Goal: Task Accomplishment & Management: Complete application form

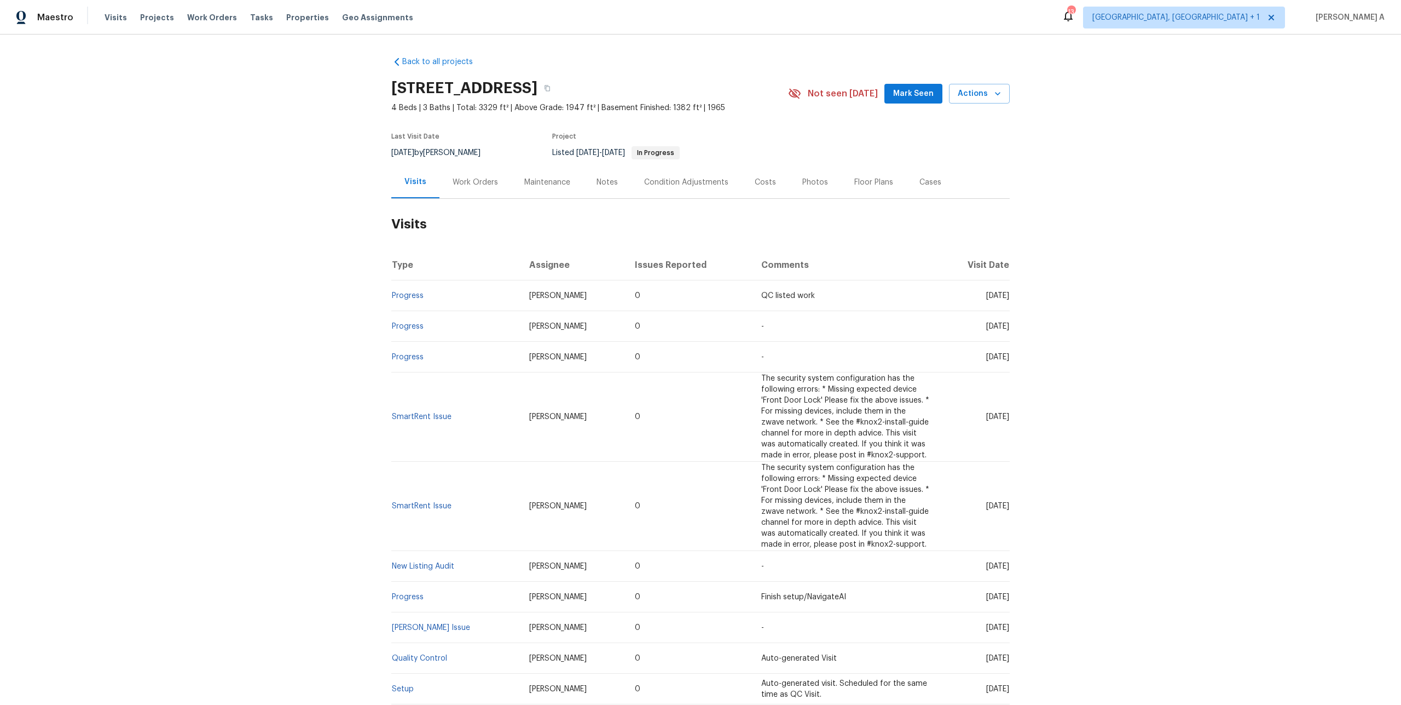
click at [465, 193] on div "Work Orders" at bounding box center [476, 182] width 72 height 32
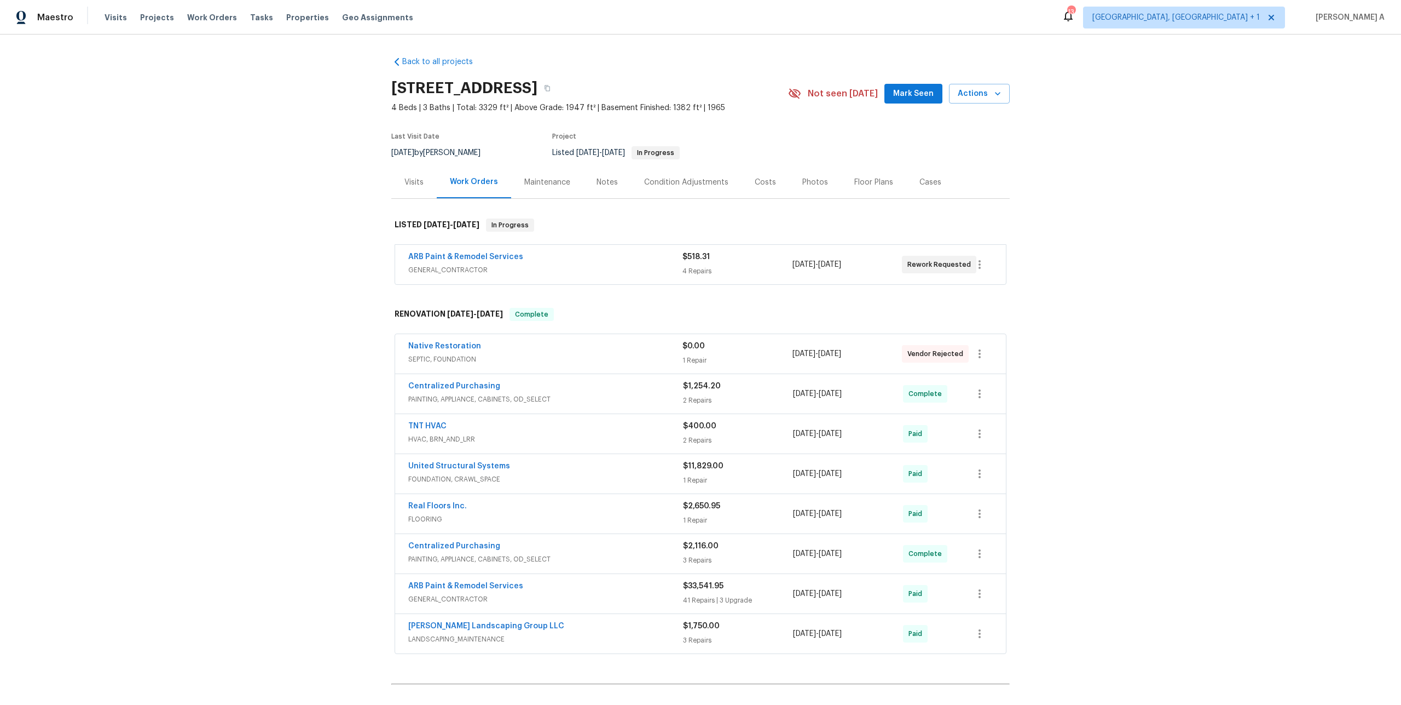
click at [564, 269] on span "GENERAL_CONTRACTOR" at bounding box center [545, 269] width 274 height 11
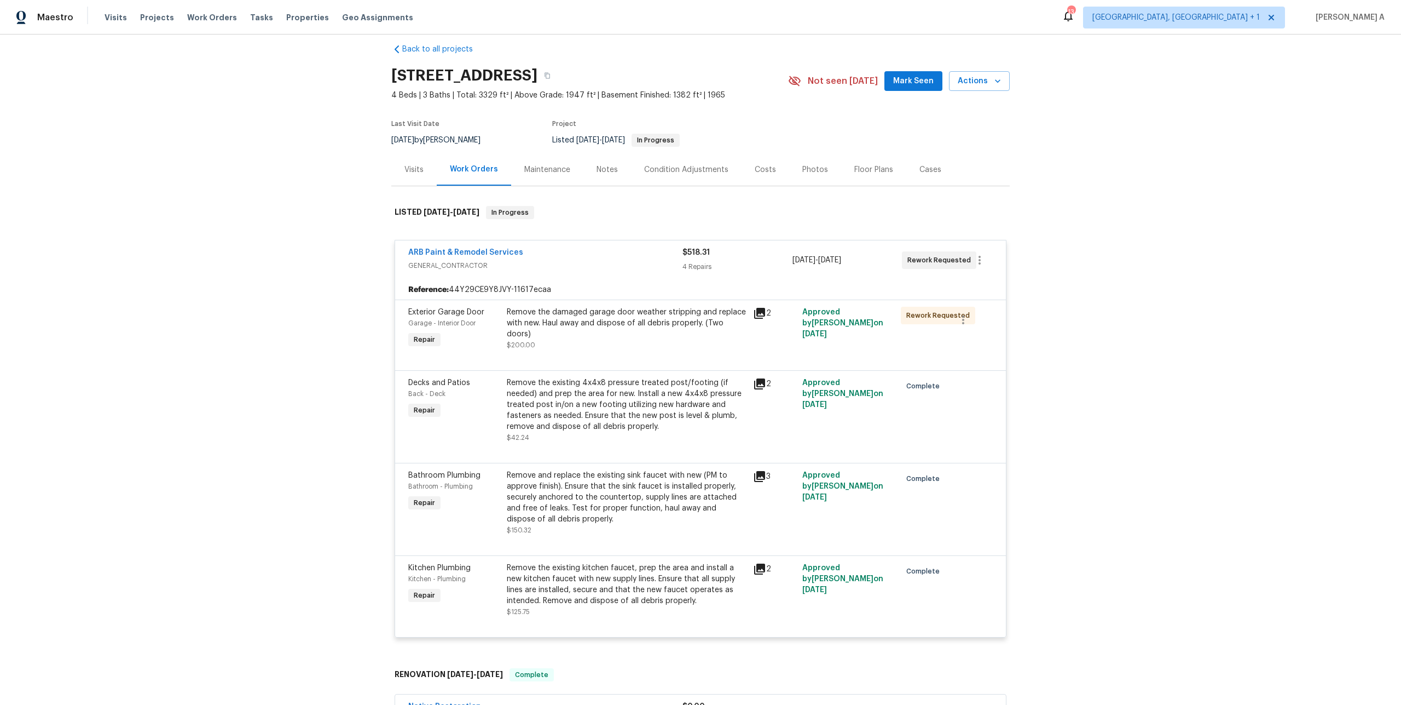
scroll to position [21, 0]
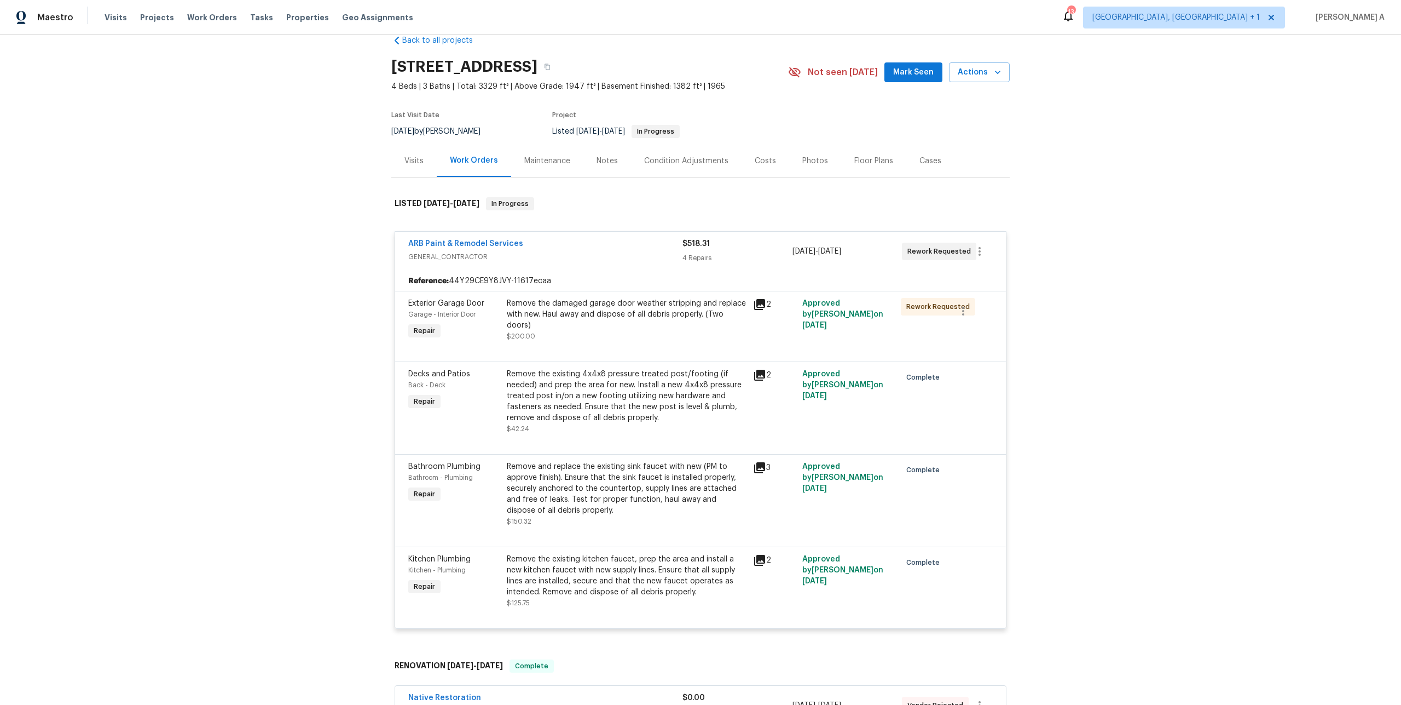
click at [567, 246] on div "ARB Paint & Remodel Services" at bounding box center [545, 244] width 274 height 13
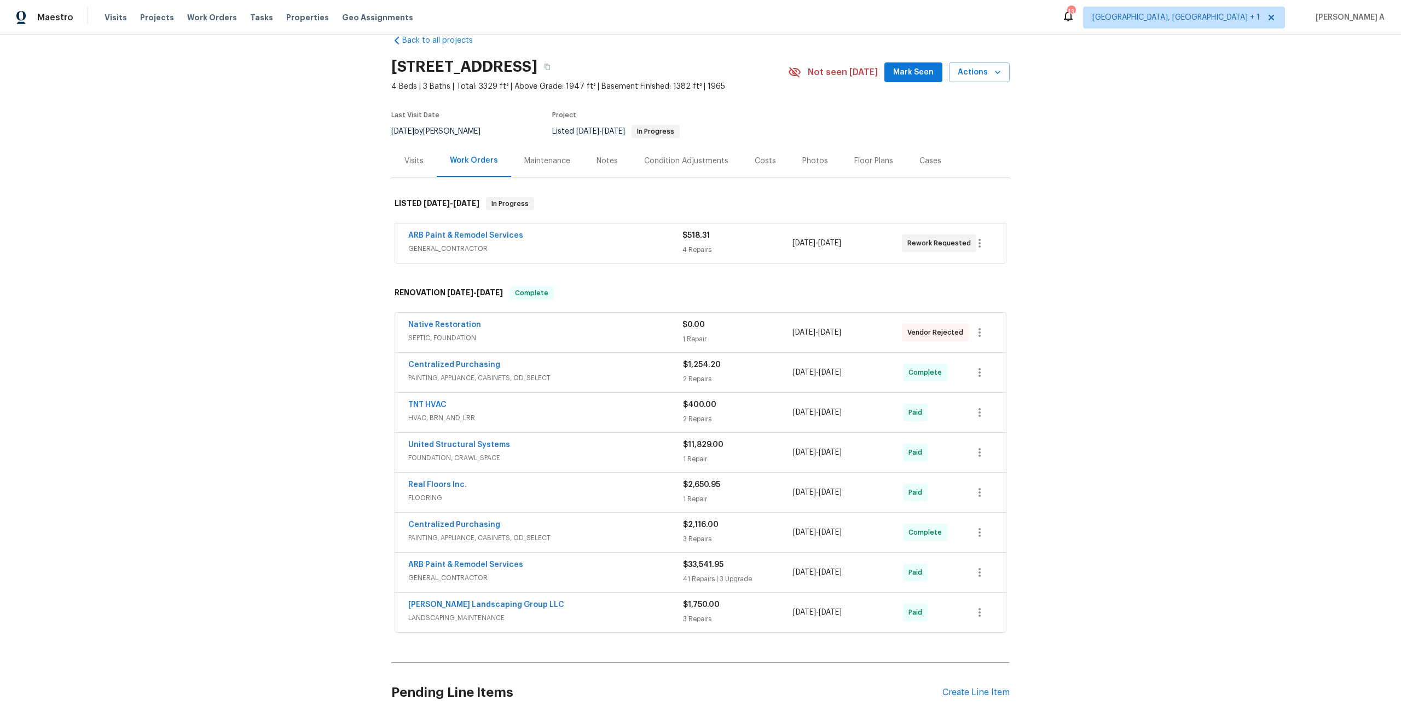
click at [414, 163] on div "Visits" at bounding box center [414, 160] width 19 height 11
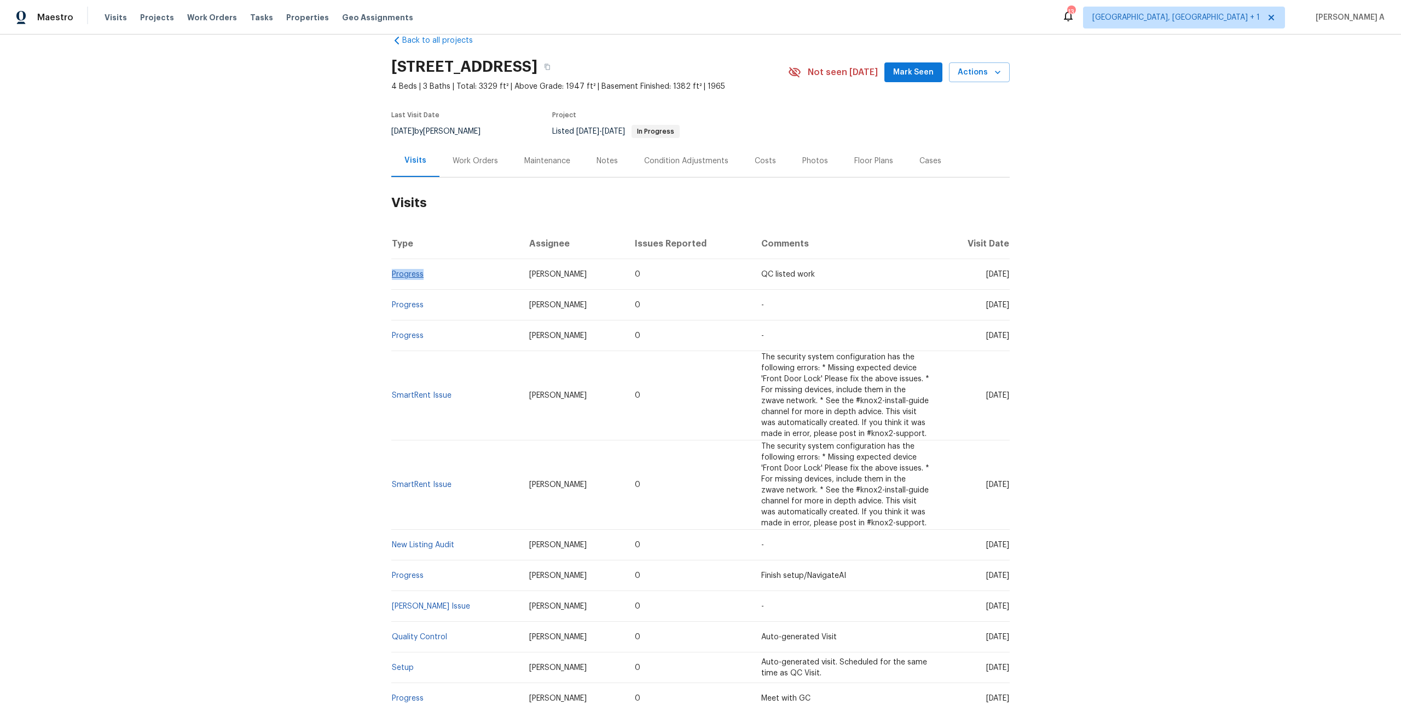
drag, startPoint x: 436, startPoint y: 276, endPoint x: 391, endPoint y: 277, distance: 44.9
click at [391, 277] on td "Progress" at bounding box center [455, 274] width 129 height 31
copy link "Progress"
click at [475, 176] on div "Work Orders" at bounding box center [476, 161] width 72 height 32
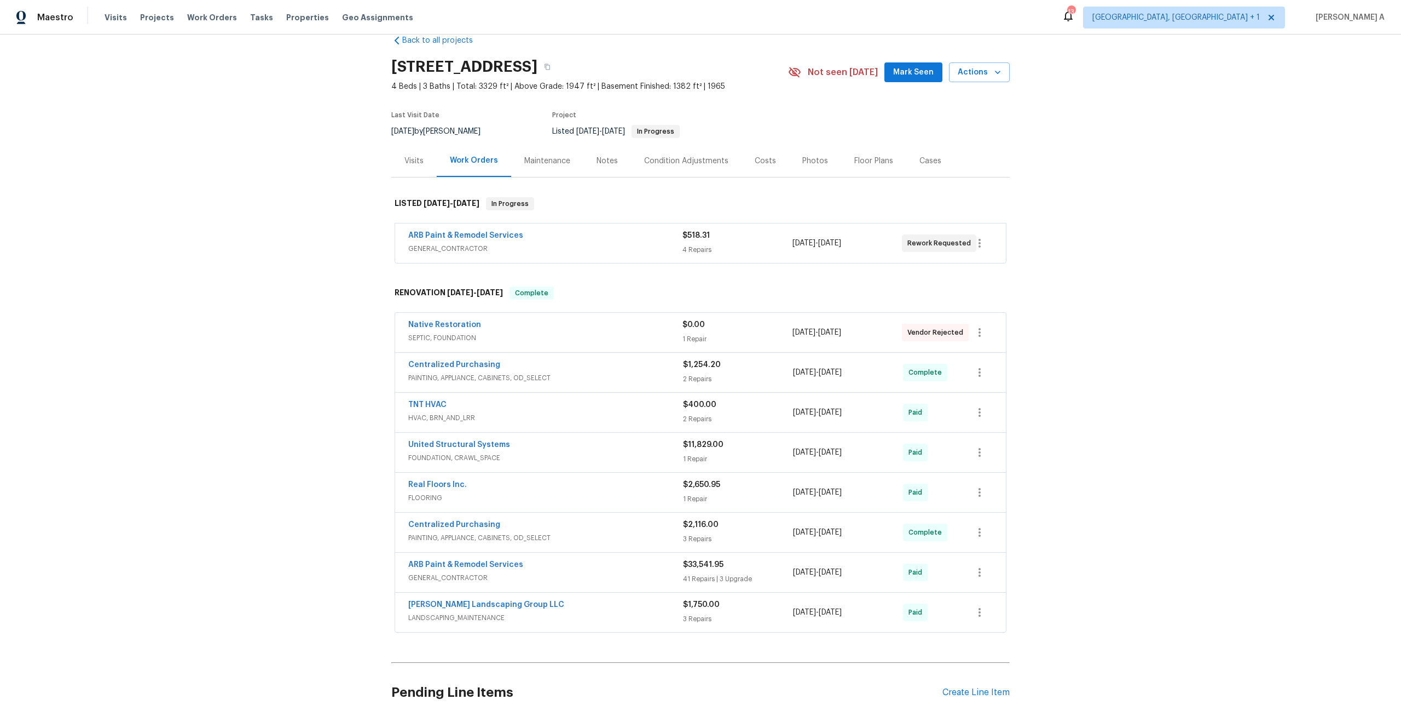
click at [537, 244] on span "GENERAL_CONTRACTOR" at bounding box center [545, 248] width 274 height 11
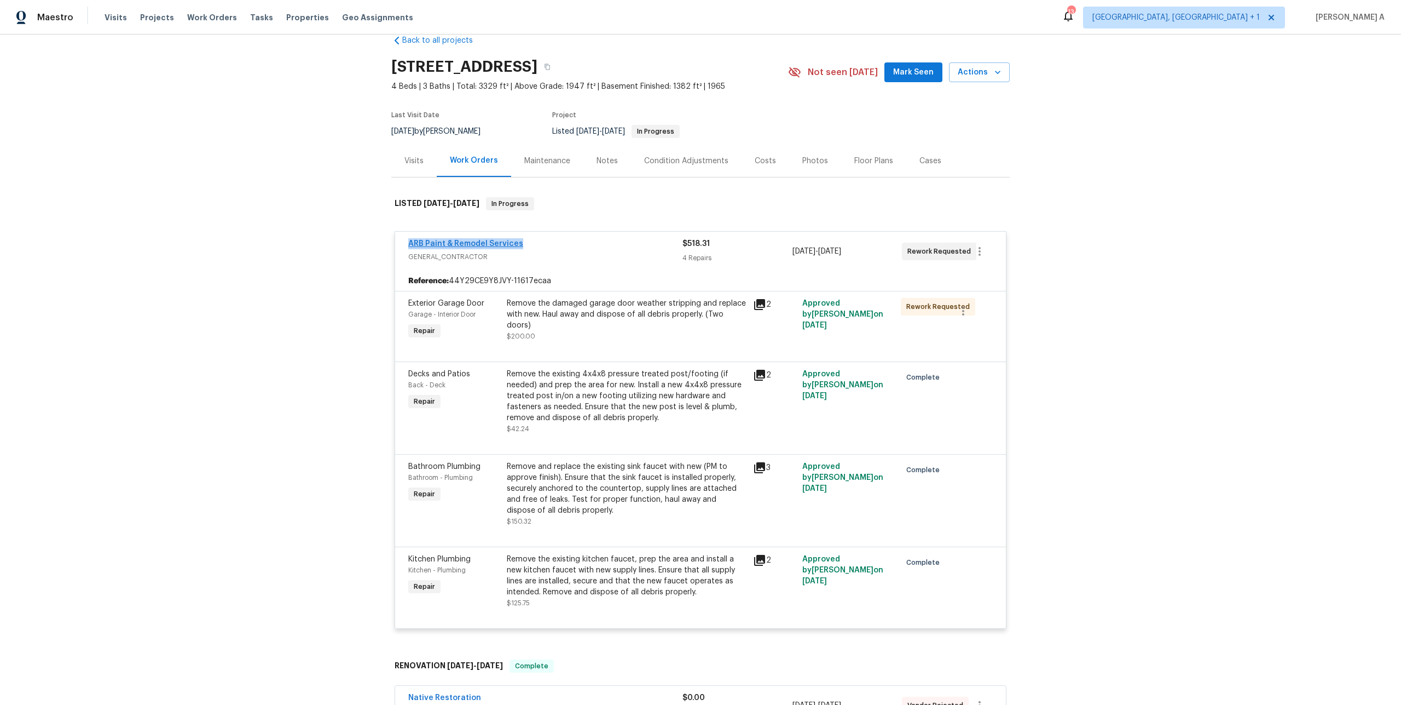
drag, startPoint x: 534, startPoint y: 242, endPoint x: 409, endPoint y: 242, distance: 124.3
click at [409, 242] on div "ARB Paint & Remodel Services" at bounding box center [545, 244] width 274 height 13
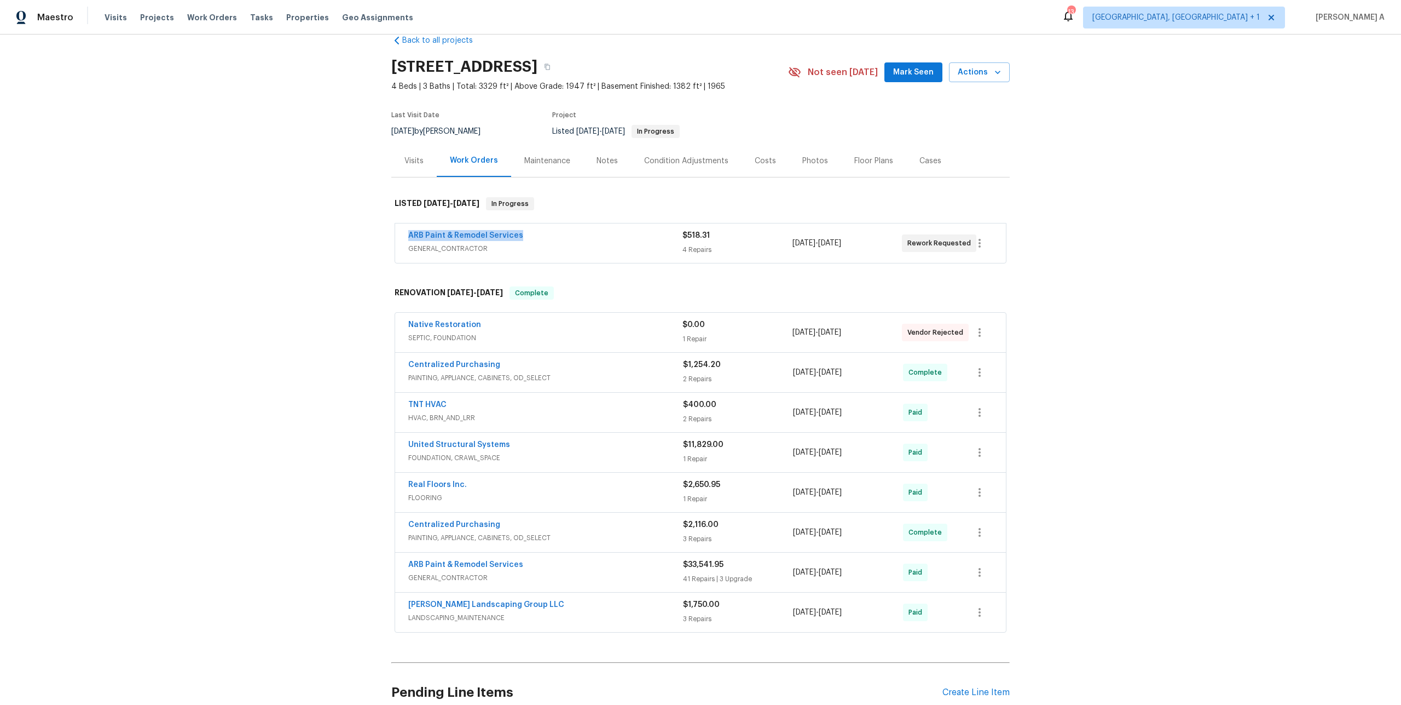
copy link "ARB Paint & Remodel Services"
click at [552, 251] on span "GENERAL_CONTRACTOR" at bounding box center [545, 248] width 274 height 11
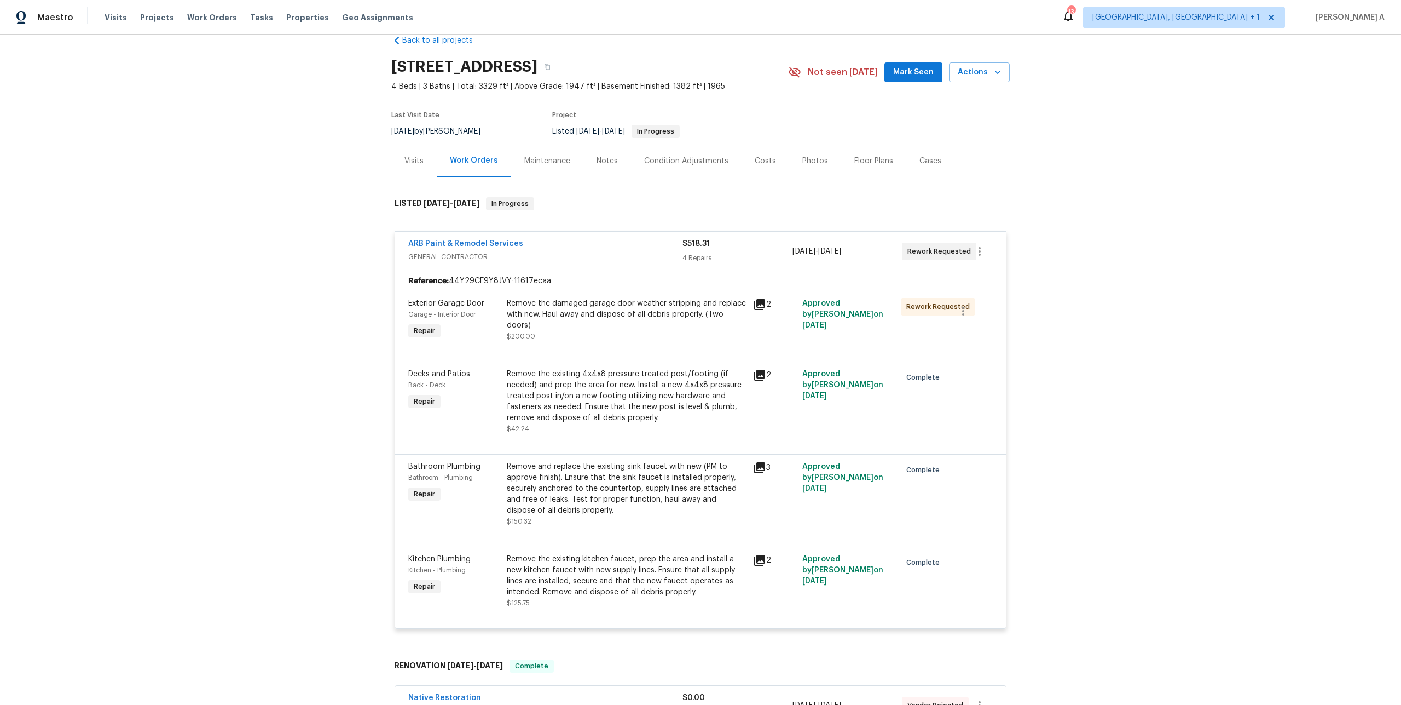
click at [416, 160] on div "Visits" at bounding box center [414, 160] width 19 height 11
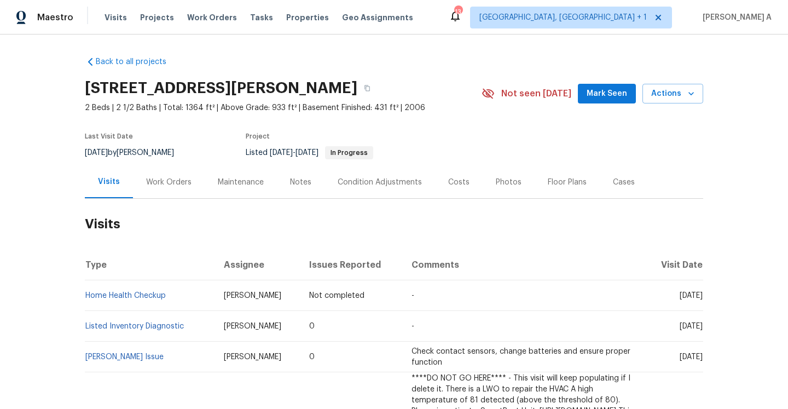
scroll to position [3, 0]
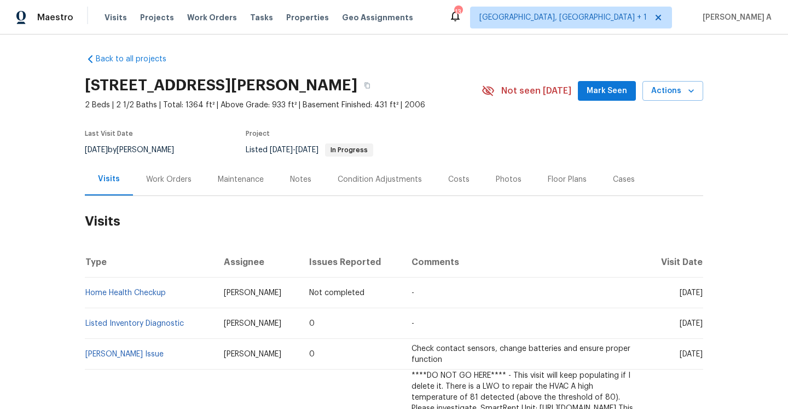
click at [182, 191] on div "Work Orders" at bounding box center [169, 179] width 72 height 32
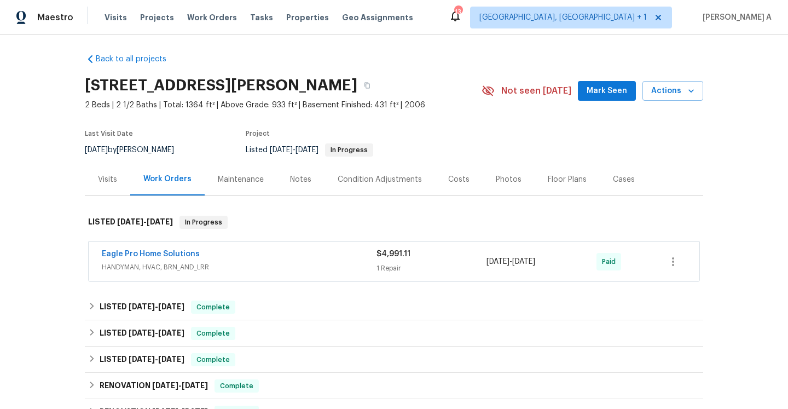
click at [105, 181] on div "Visits" at bounding box center [107, 179] width 19 height 11
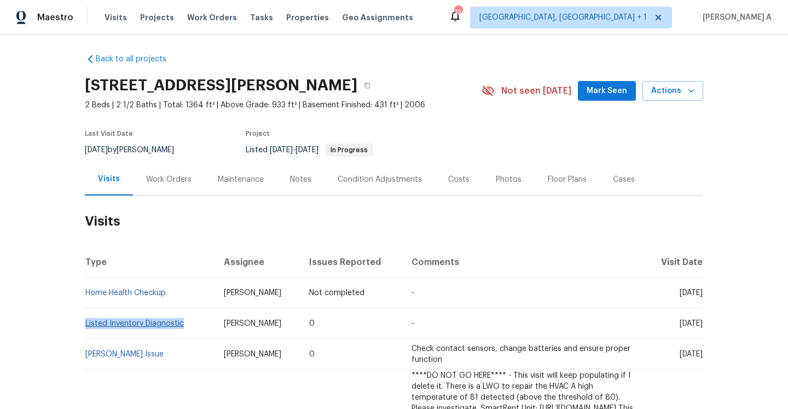
drag, startPoint x: 186, startPoint y: 326, endPoint x: 86, endPoint y: 324, distance: 100.2
click at [86, 324] on td "Listed Inventory Diagnostic" at bounding box center [150, 323] width 130 height 31
copy link "Listed Inventory Diagnostic"
click at [154, 184] on div "Work Orders" at bounding box center [168, 179] width 45 height 11
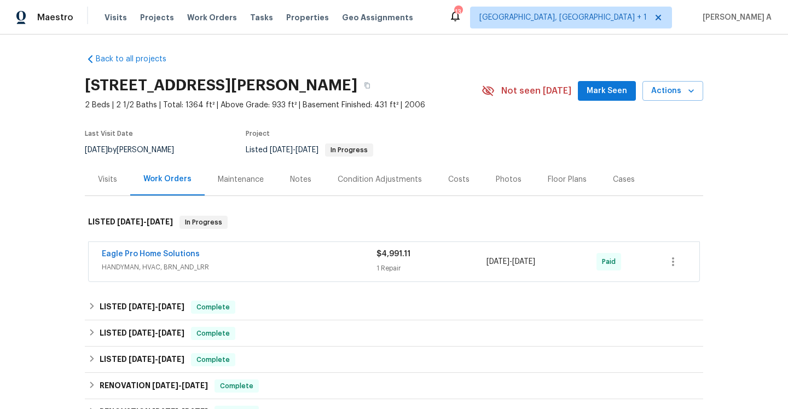
click at [187, 270] on span "HANDYMAN, HVAC, BRN_AND_LRR" at bounding box center [239, 267] width 275 height 11
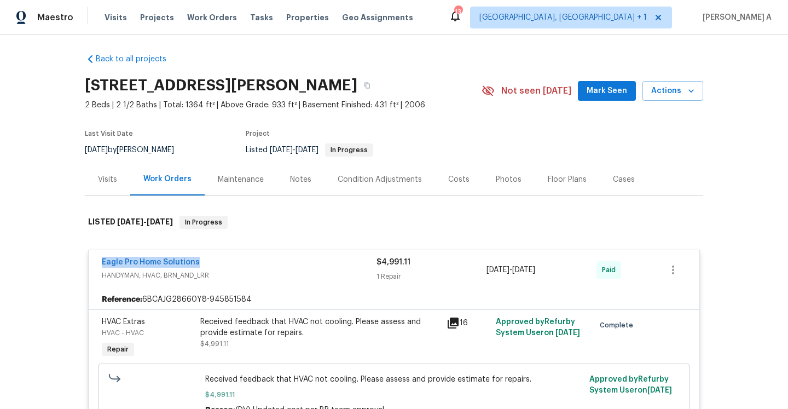
drag, startPoint x: 97, startPoint y: 262, endPoint x: 200, endPoint y: 265, distance: 103.5
click at [200, 265] on div "Eagle Pro Home Solutions HANDYMAN, HVAC, BRN_AND_LRR $4,991.11 1 Repair 7/14/20…" at bounding box center [394, 269] width 611 height 39
copy link "Eagle Pro Home Solutions"
click at [109, 174] on div "Visits" at bounding box center [107, 179] width 19 height 11
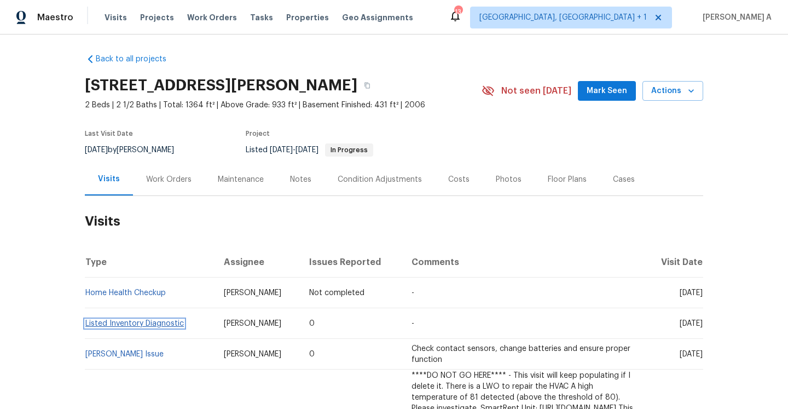
click at [153, 326] on link "Listed Inventory Diagnostic" at bounding box center [134, 324] width 99 height 8
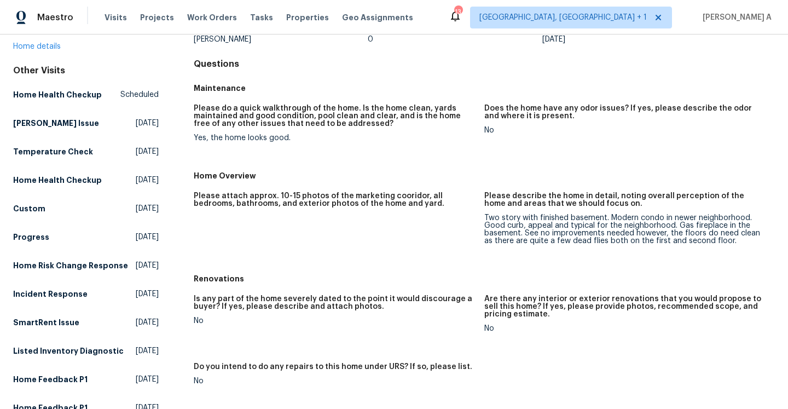
scroll to position [96, 0]
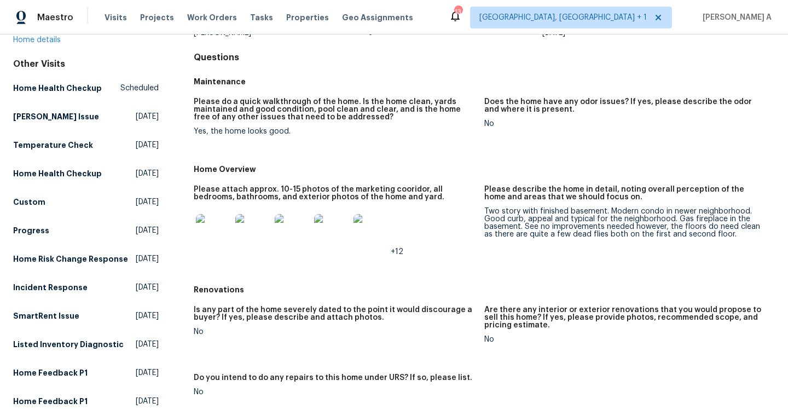
click at [499, 221] on div "Two story with finished basement. Modern condo in newer neighborhood. Good curb…" at bounding box center [625, 222] width 282 height 31
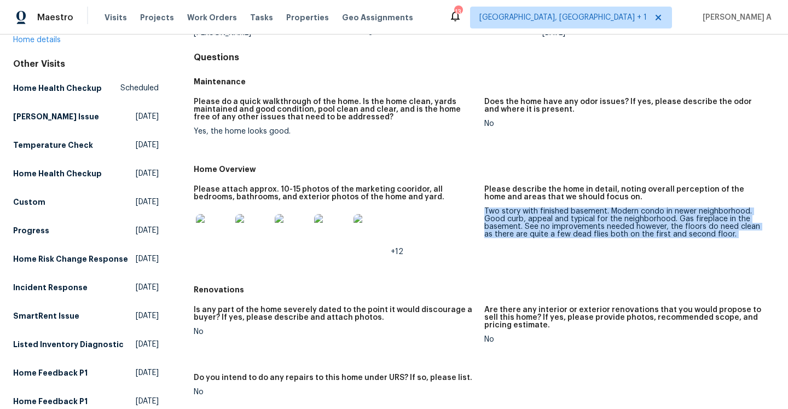
click at [499, 221] on div "Two story with finished basement. Modern condo in newer neighborhood. Good curb…" at bounding box center [625, 222] width 282 height 31
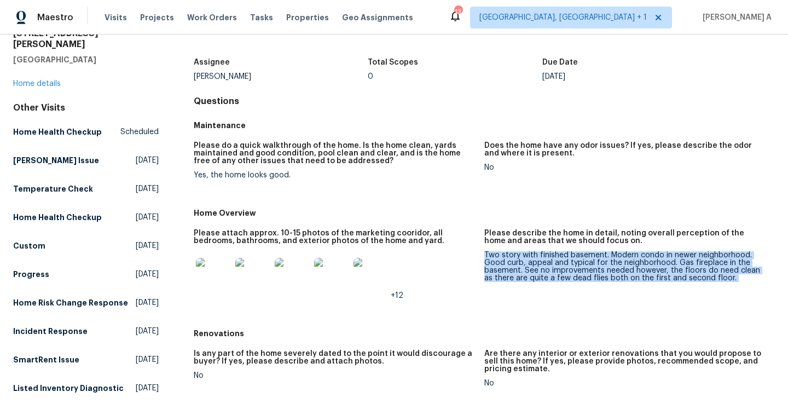
scroll to position [18, 0]
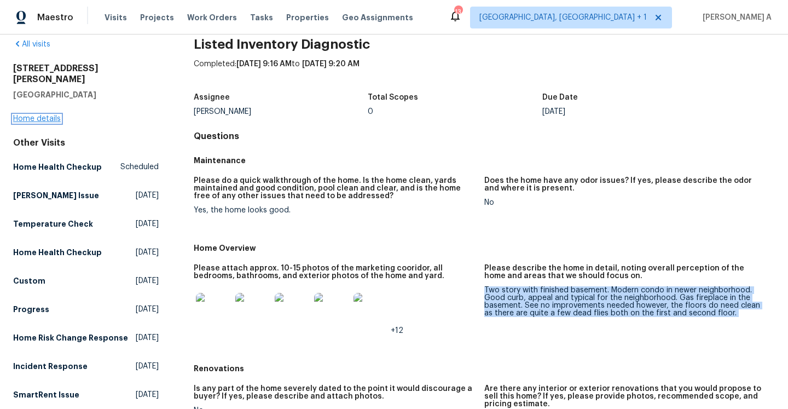
click at [51, 115] on link "Home details" at bounding box center [37, 119] width 48 height 8
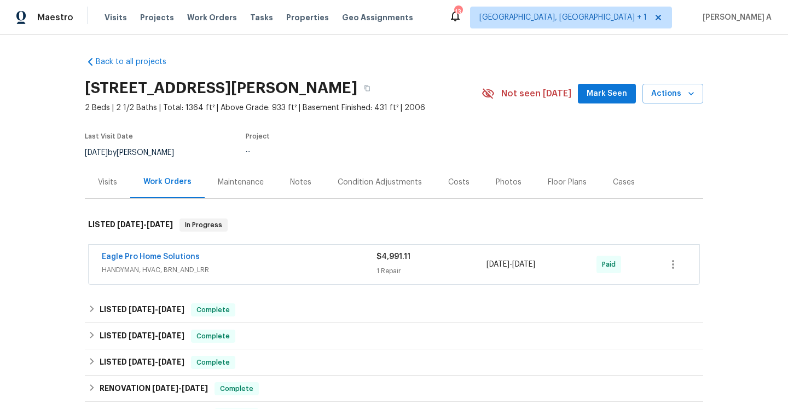
click at [235, 259] on div "Eagle Pro Home Solutions" at bounding box center [239, 257] width 275 height 13
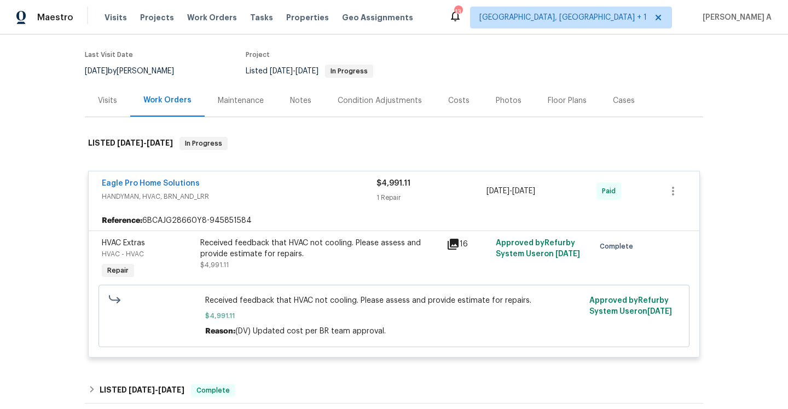
scroll to position [84, 0]
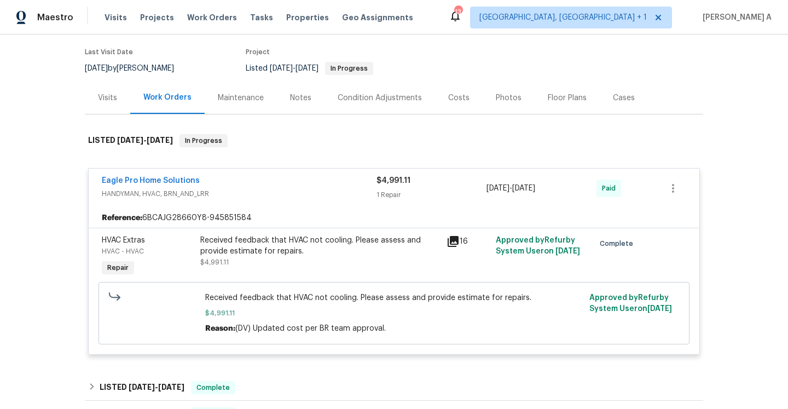
click at [117, 97] on div "Visits" at bounding box center [107, 98] width 19 height 11
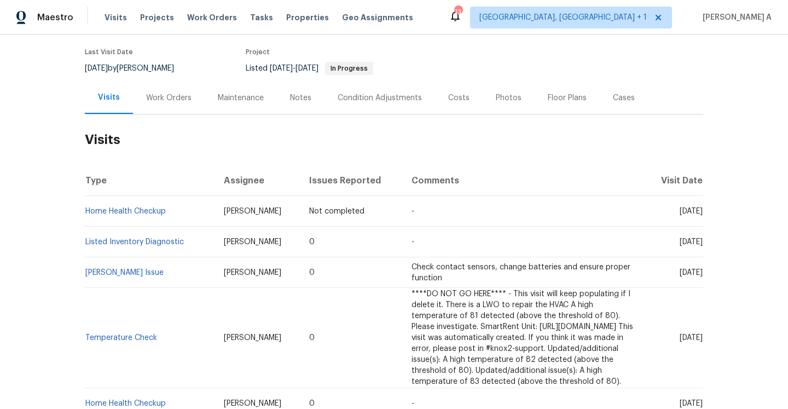
drag, startPoint x: 212, startPoint y: 242, endPoint x: 271, endPoint y: 243, distance: 59.1
click at [272, 243] on td "Dennis Neuhardt" at bounding box center [258, 242] width 86 height 31
copy span "Dennis Neuhardt"
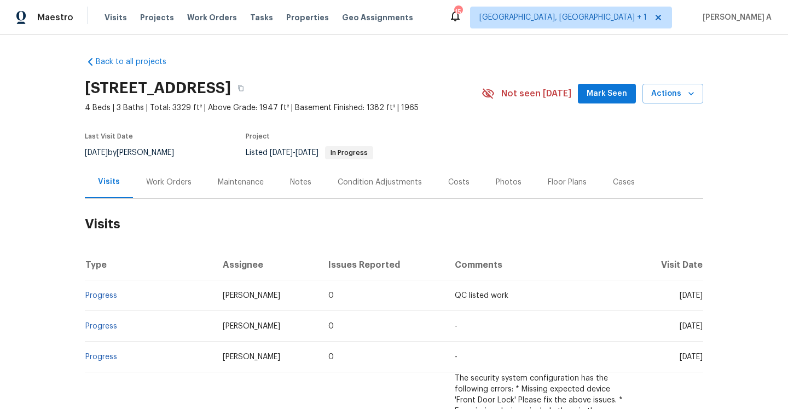
click at [157, 204] on h2 "Visits" at bounding box center [394, 224] width 619 height 51
click at [157, 195] on div "Work Orders" at bounding box center [169, 182] width 72 height 32
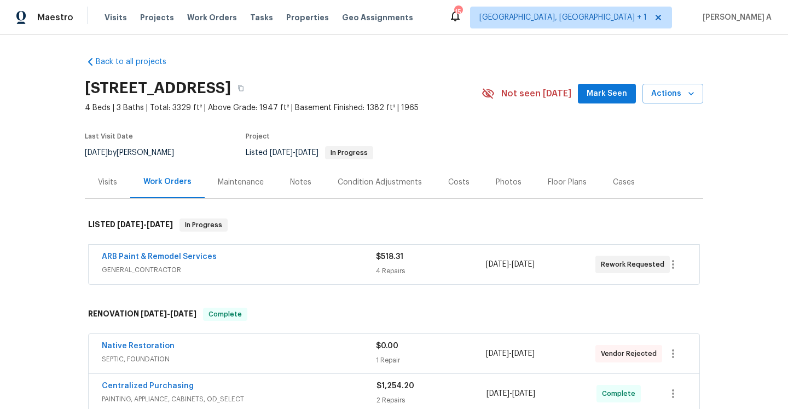
click at [274, 251] on div "ARB Paint & Remodel Services" at bounding box center [239, 257] width 274 height 13
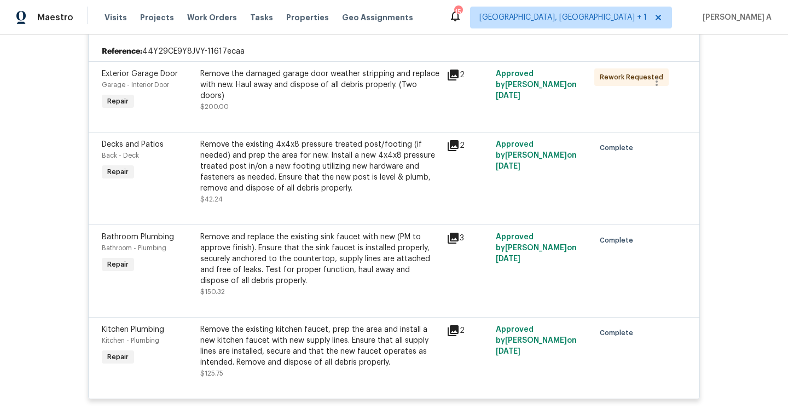
scroll to position [184, 0]
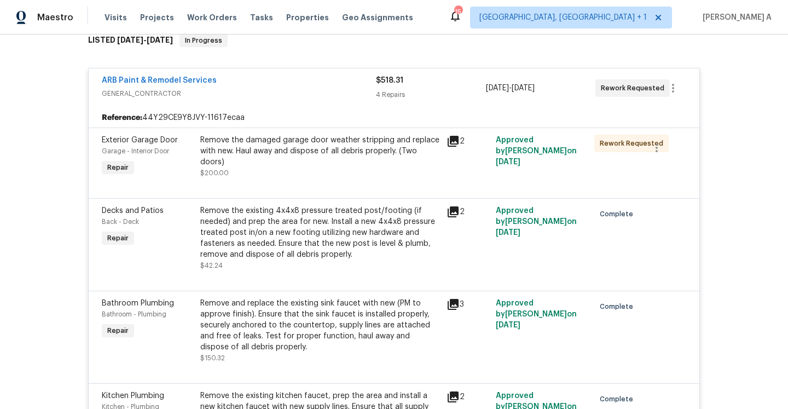
click at [288, 88] on span "GENERAL_CONTRACTOR" at bounding box center [239, 93] width 274 height 11
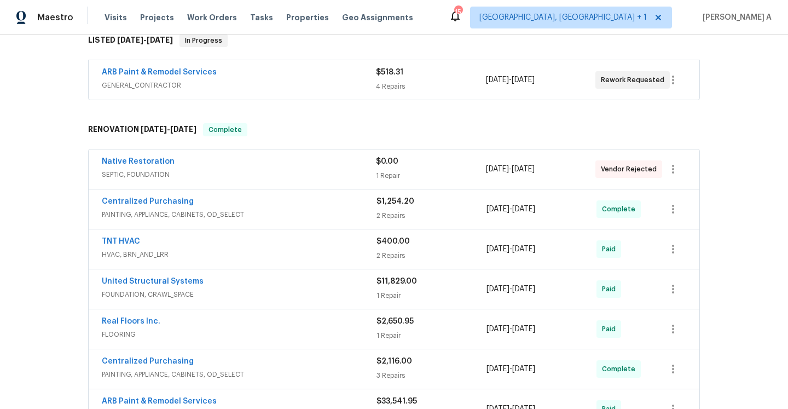
scroll to position [0, 0]
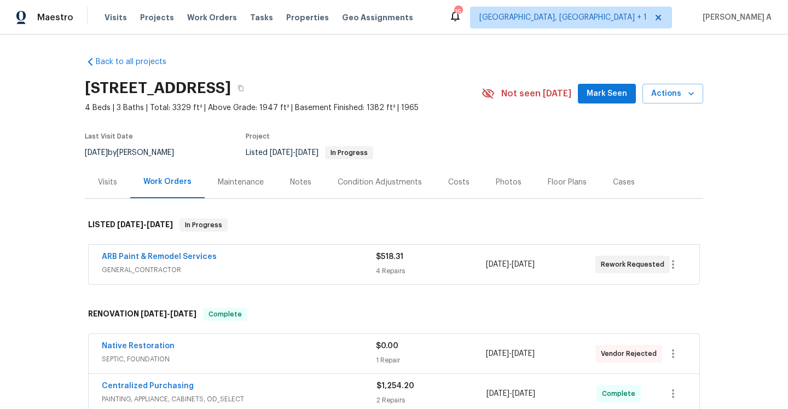
click at [98, 172] on div "Visits" at bounding box center [107, 182] width 45 height 32
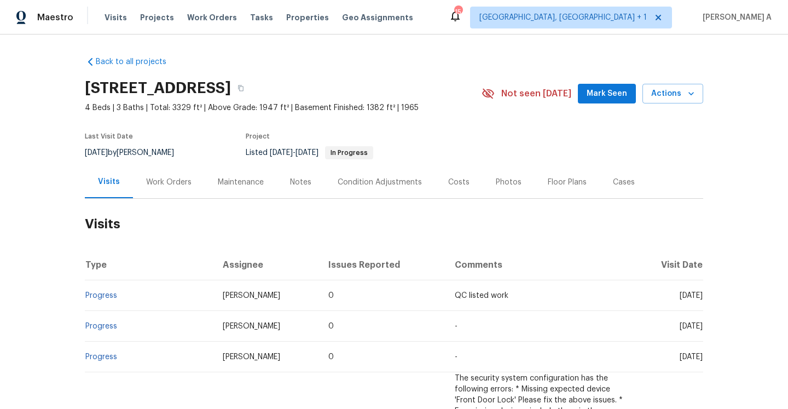
click at [154, 192] on div "Work Orders" at bounding box center [169, 182] width 72 height 32
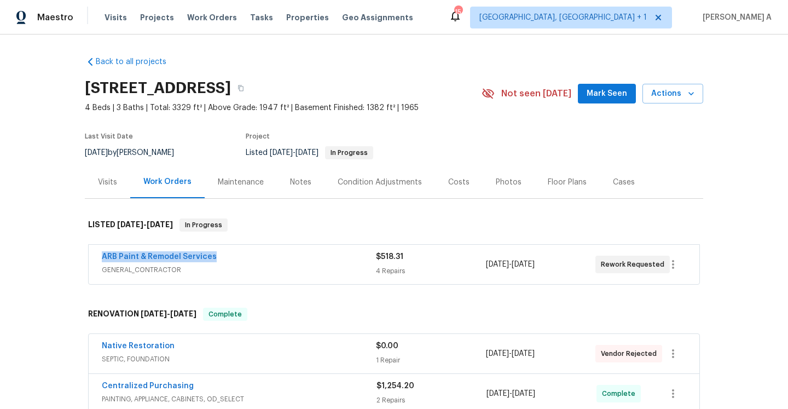
drag, startPoint x: 97, startPoint y: 254, endPoint x: 214, endPoint y: 253, distance: 117.1
click at [214, 253] on div "ARB Paint & Remodel Services GENERAL_CONTRACTOR $518.31 4 Repairs 7/25/2025 - 7…" at bounding box center [394, 264] width 611 height 39
copy link "ARB Paint & Remodel Services"
click at [274, 265] on span "GENERAL_CONTRACTOR" at bounding box center [239, 269] width 274 height 11
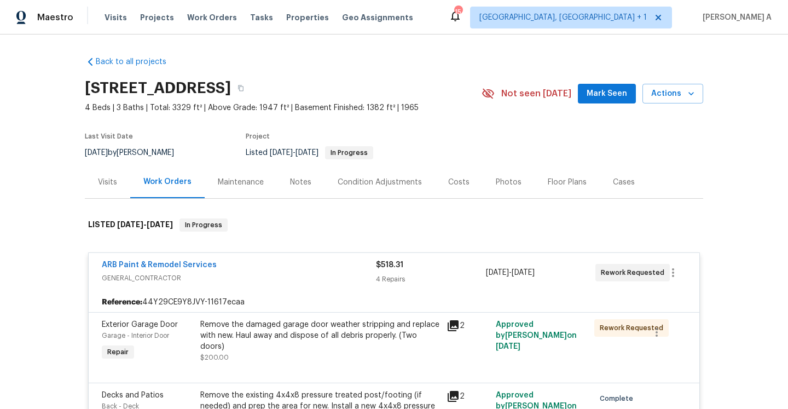
click at [93, 182] on div "Visits" at bounding box center [107, 182] width 45 height 32
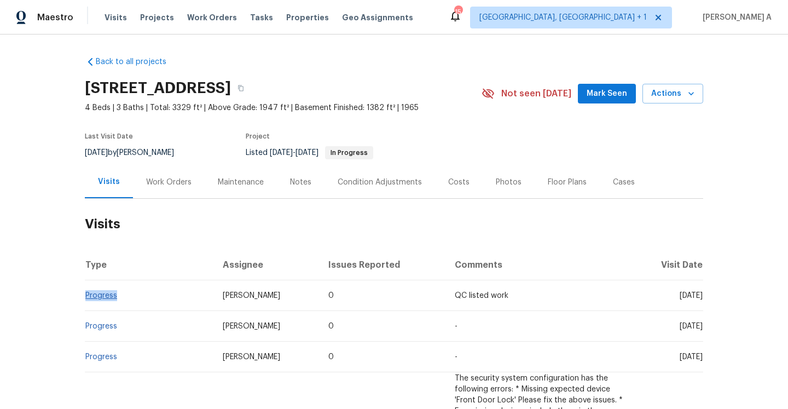
drag, startPoint x: 120, startPoint y: 296, endPoint x: 86, endPoint y: 296, distance: 33.4
click at [86, 296] on td "Progress" at bounding box center [149, 295] width 129 height 31
copy link "Progress"
click at [663, 99] on span "Actions" at bounding box center [672, 94] width 43 height 14
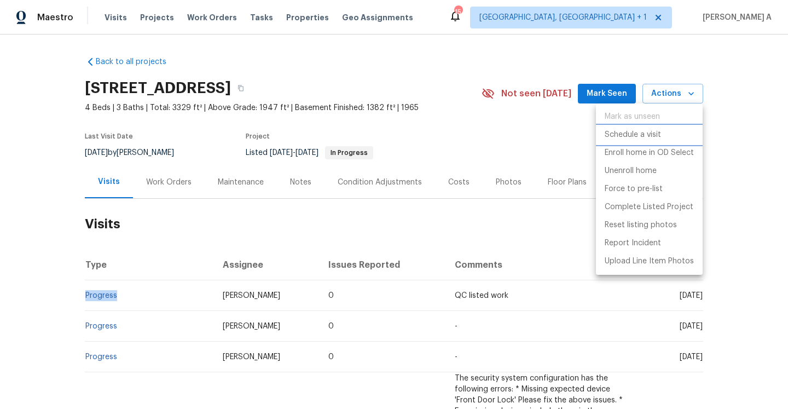
click at [655, 136] on p "Schedule a visit" at bounding box center [633, 134] width 56 height 11
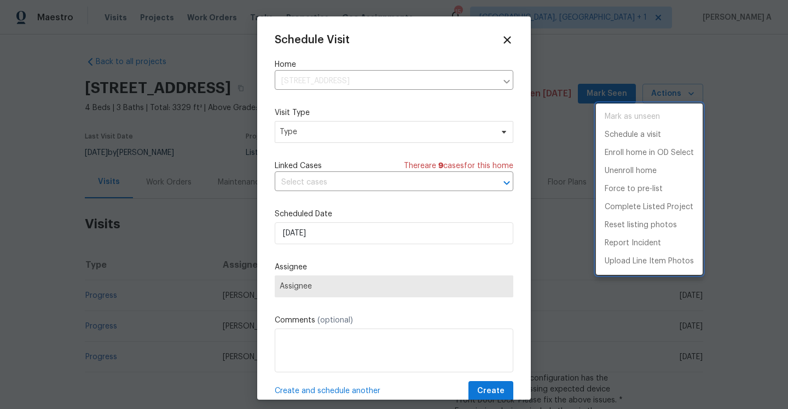
click at [564, 140] on div at bounding box center [394, 204] width 788 height 409
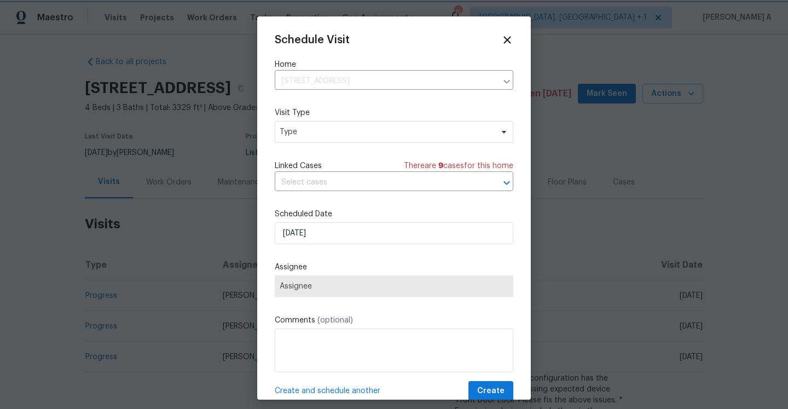
click at [175, 184] on div at bounding box center [394, 204] width 788 height 409
click at [505, 36] on icon at bounding box center [507, 39] width 13 height 13
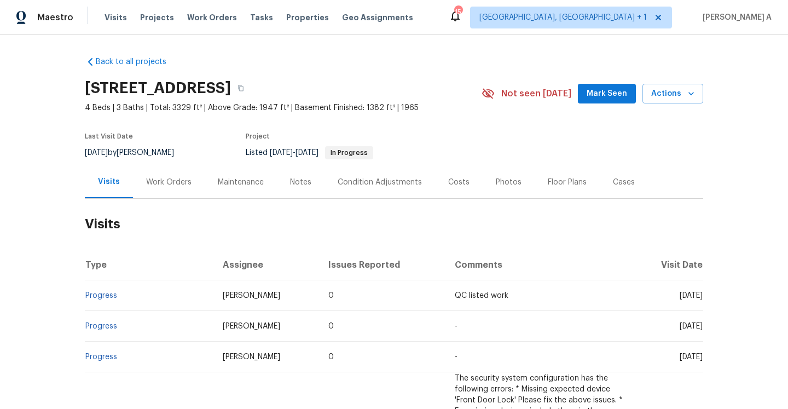
click at [186, 175] on div "Work Orders" at bounding box center [169, 182] width 72 height 32
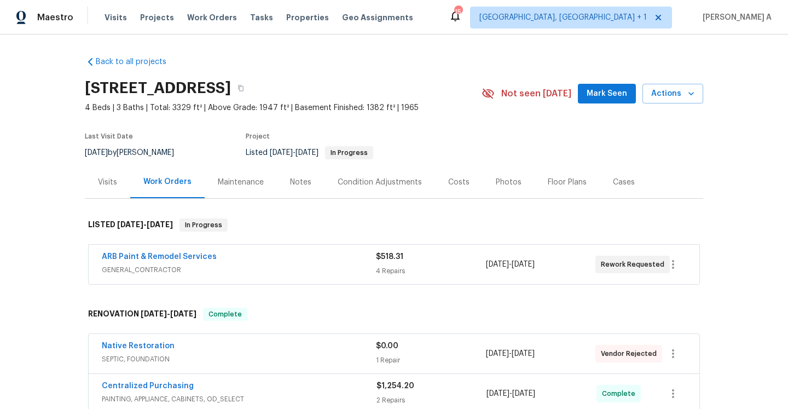
click at [256, 272] on span "GENERAL_CONTRACTOR" at bounding box center [239, 269] width 274 height 11
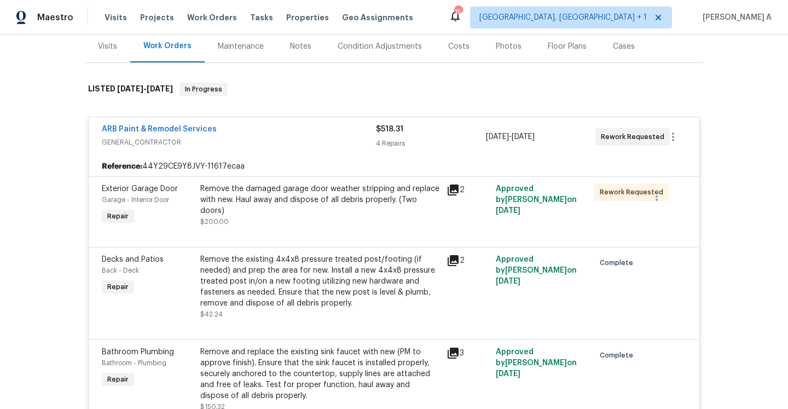
scroll to position [125, 0]
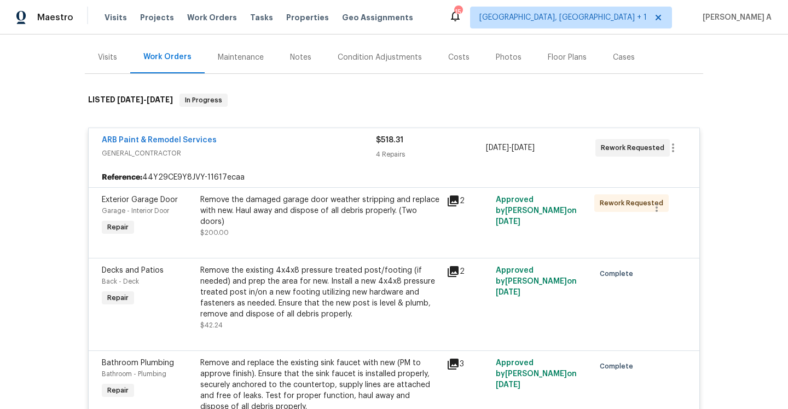
click at [357, 217] on div "Remove the damaged garage door weather stripping and replace with new. Haul awa…" at bounding box center [320, 210] width 240 height 33
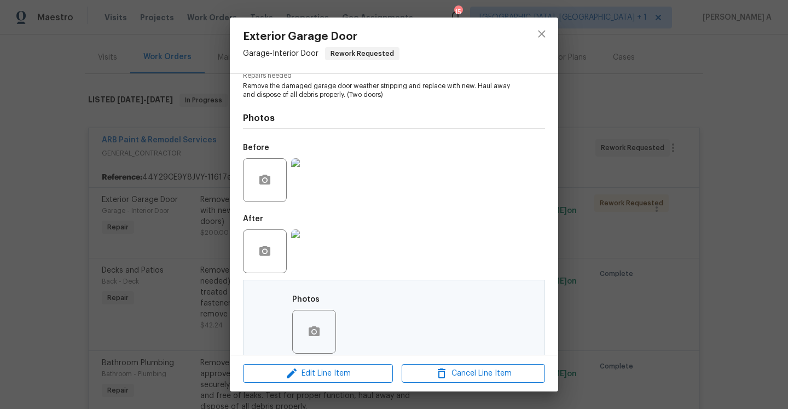
scroll to position [153, 0]
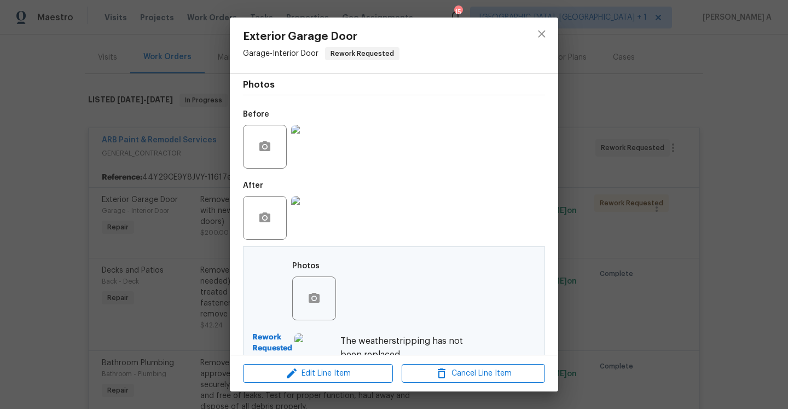
click at [316, 160] on img at bounding box center [313, 147] width 44 height 44
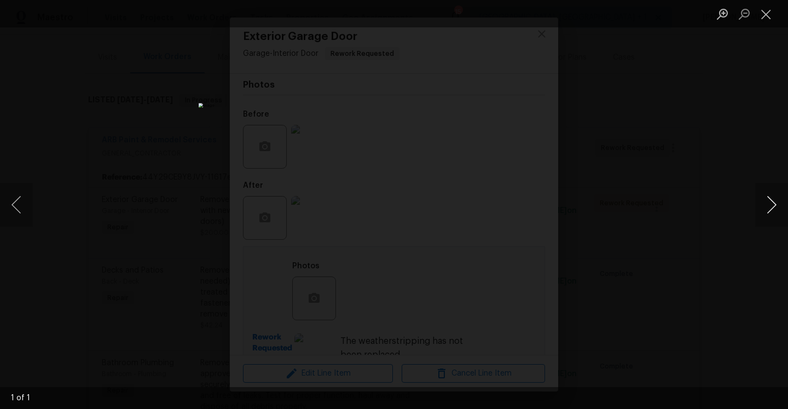
click at [773, 209] on button "Next image" at bounding box center [771, 205] width 33 height 44
click at [717, 152] on div "Lightbox" at bounding box center [394, 204] width 788 height 409
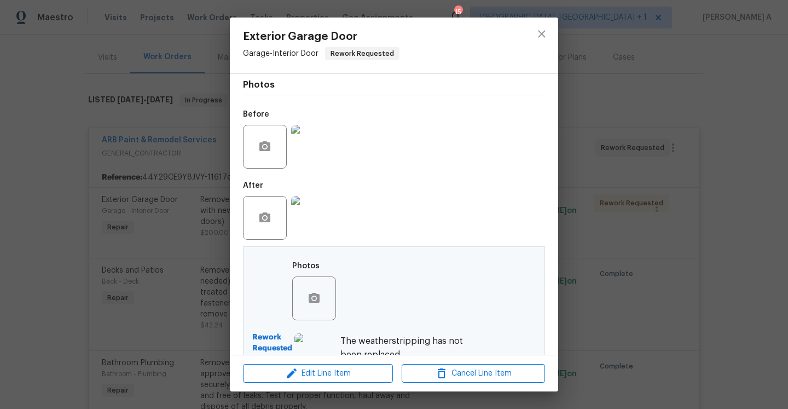
click at [320, 203] on img at bounding box center [313, 218] width 44 height 44
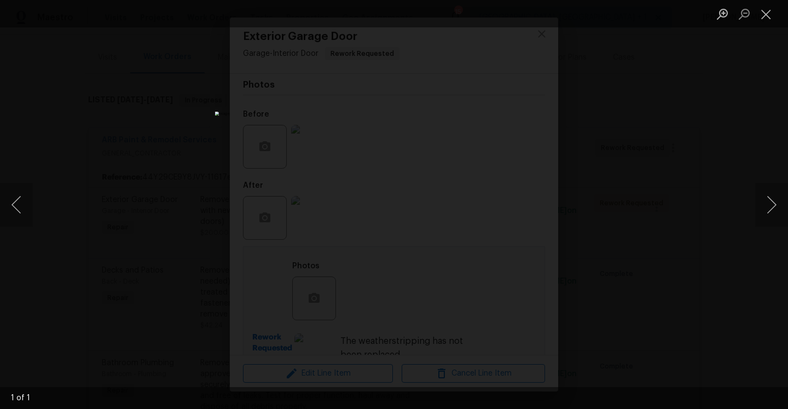
click at [688, 159] on div "Lightbox" at bounding box center [394, 204] width 788 height 409
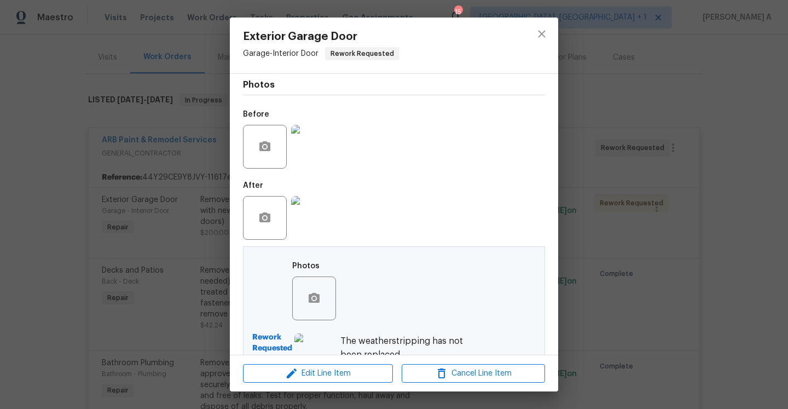
scroll to position [253, 0]
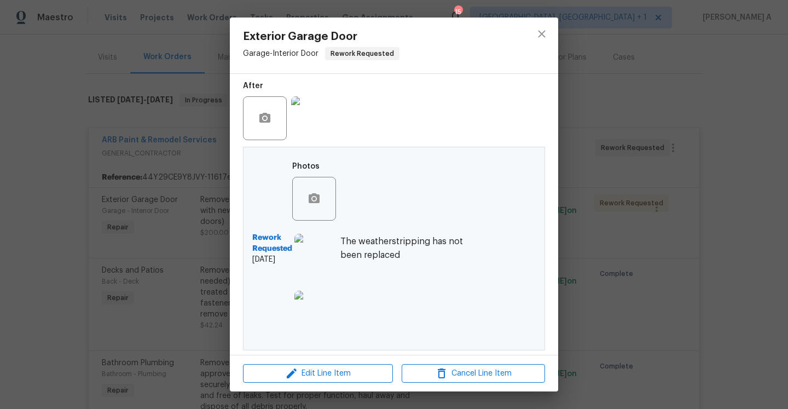
click at [334, 258] on img at bounding box center [317, 256] width 44 height 44
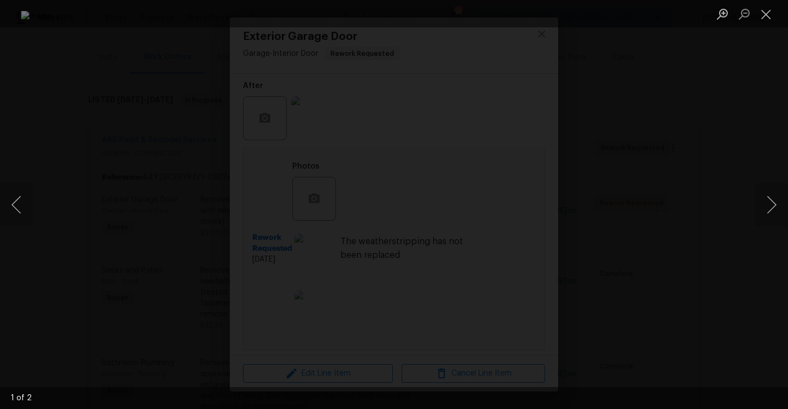
click at [652, 180] on img "Lightbox" at bounding box center [394, 204] width 746 height 387
click at [765, 14] on button "Close lightbox" at bounding box center [766, 13] width 22 height 19
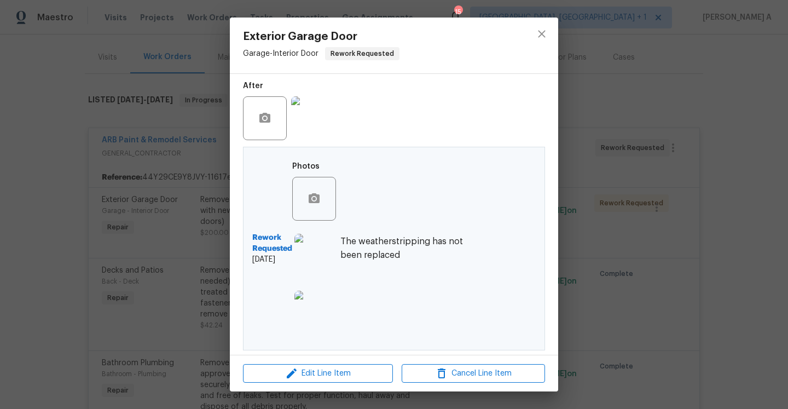
click at [330, 302] on img at bounding box center [317, 313] width 44 height 44
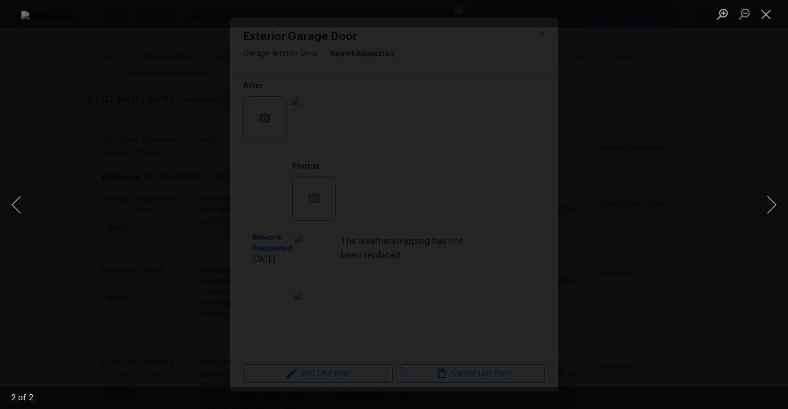
click at [753, 137] on div "Lightbox" at bounding box center [394, 204] width 788 height 409
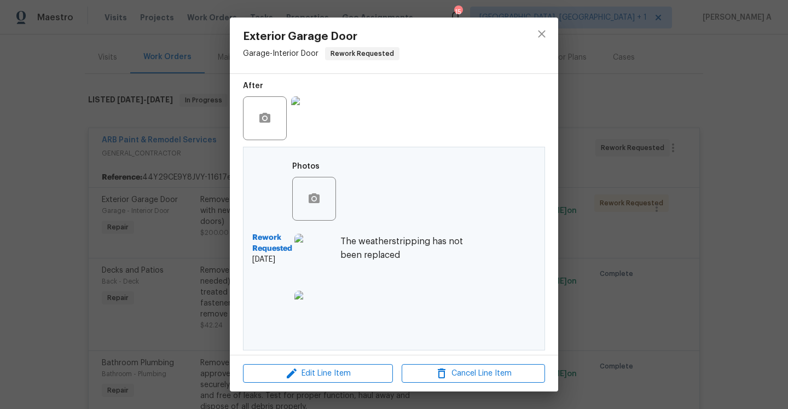
click at [709, 157] on div "Exterior Garage Door Garage - Interior Door Rework Requested Vendor ARB Paint &…" at bounding box center [394, 204] width 788 height 409
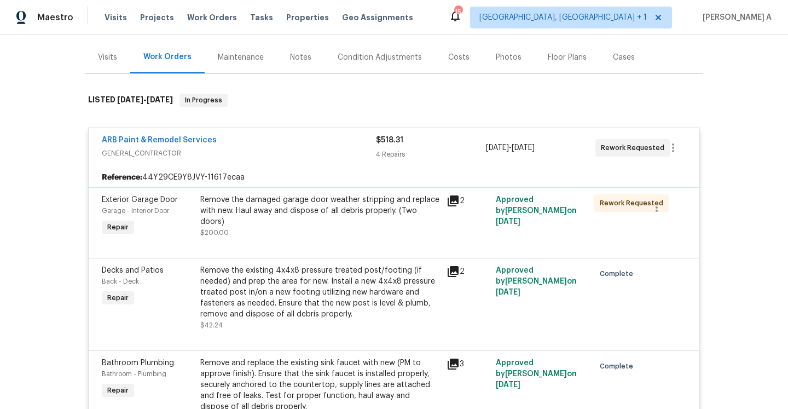
click at [449, 274] on icon at bounding box center [453, 271] width 13 height 13
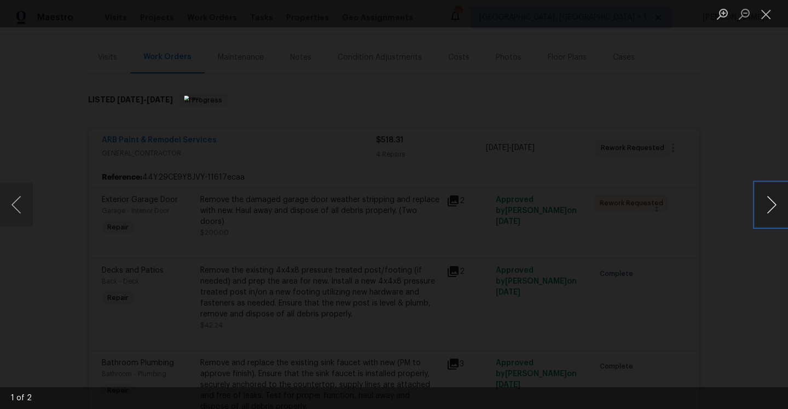
click at [776, 214] on button "Next image" at bounding box center [771, 205] width 33 height 44
click at [701, 171] on div "Lightbox" at bounding box center [394, 204] width 788 height 409
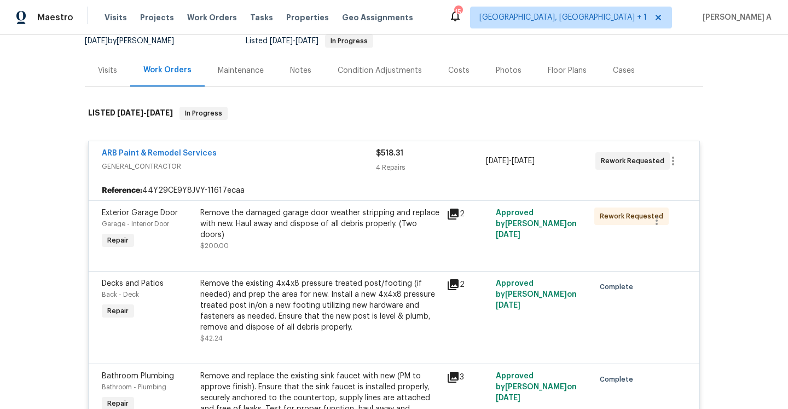
scroll to position [8, 0]
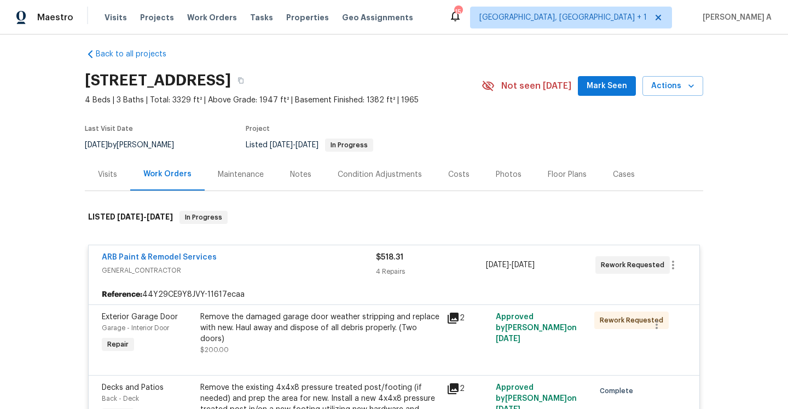
click at [441, 257] on div "$518.31" at bounding box center [430, 257] width 109 height 11
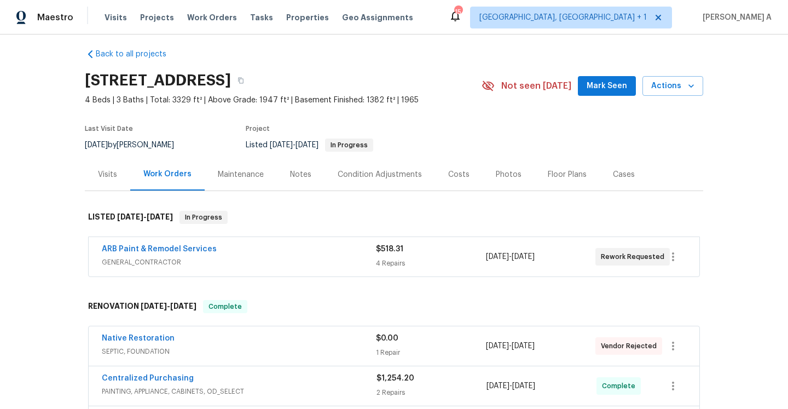
click at [108, 175] on div "Visits" at bounding box center [107, 174] width 19 height 11
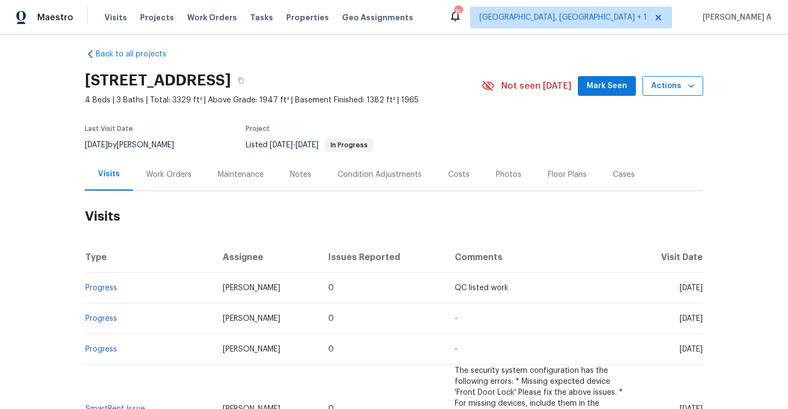
click at [686, 83] on icon "button" at bounding box center [691, 85] width 11 height 11
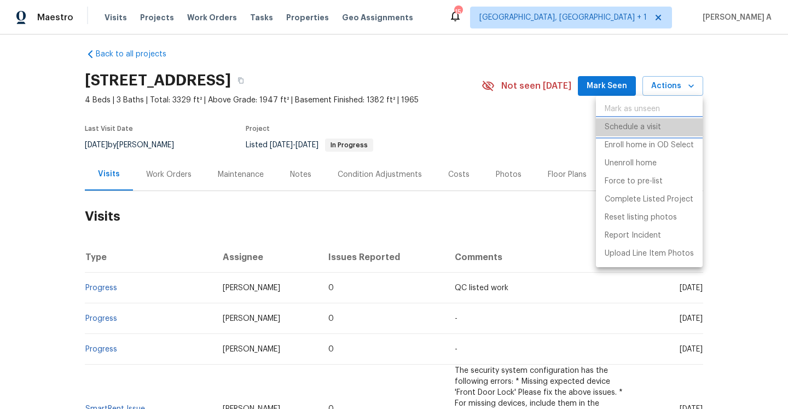
click at [659, 128] on p "Schedule a visit" at bounding box center [633, 127] width 56 height 11
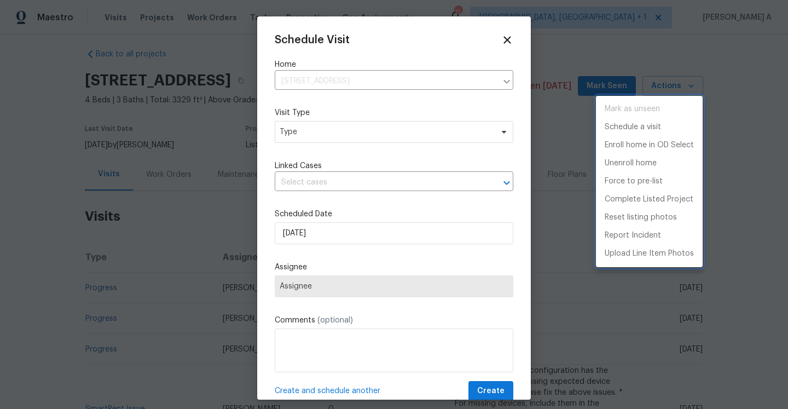
click at [362, 137] on div at bounding box center [394, 204] width 788 height 409
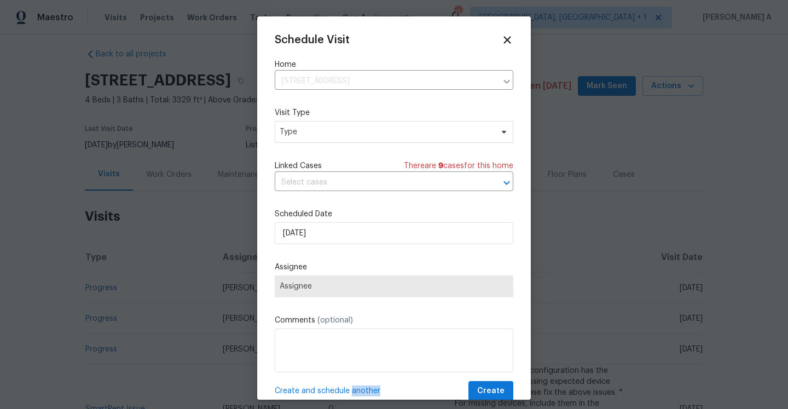
click at [362, 137] on div "Mark as unseen Schedule a visit Enroll home in OD Select Unenroll home Force to…" at bounding box center [394, 204] width 788 height 409
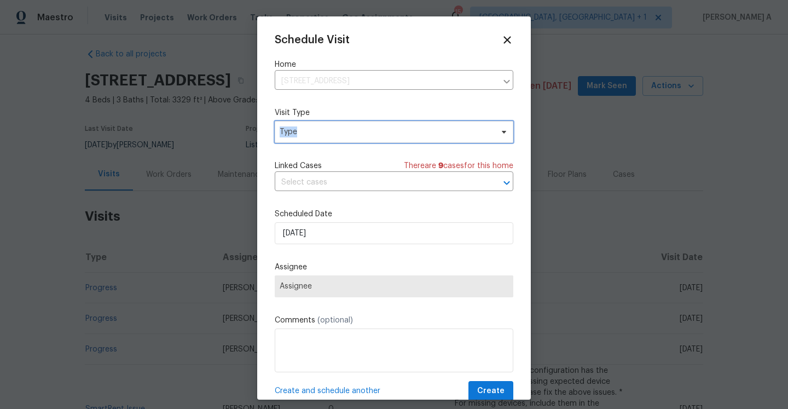
click at [362, 137] on span "Type" at bounding box center [386, 131] width 213 height 11
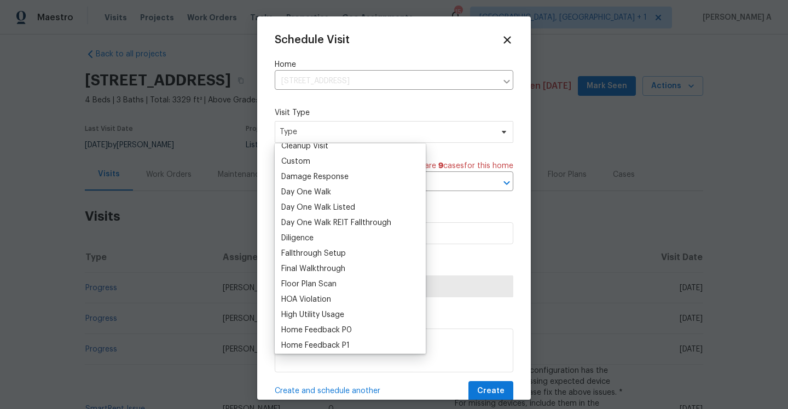
scroll to position [177, 0]
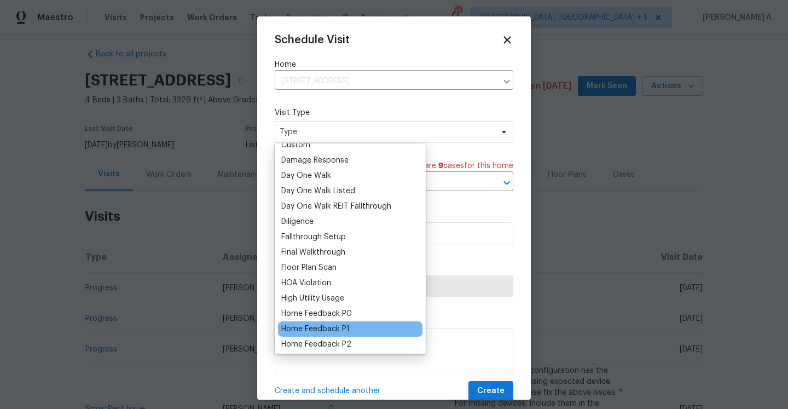
click at [343, 330] on div "Home Feedback P1" at bounding box center [315, 329] width 68 height 11
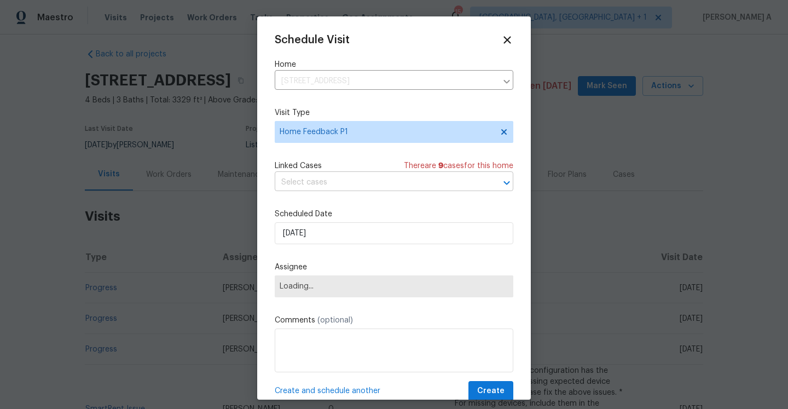
click at [331, 187] on input "text" at bounding box center [379, 182] width 208 height 17
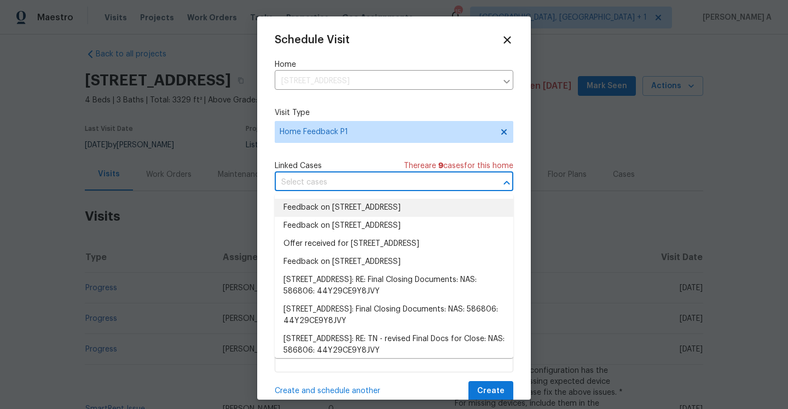
click at [334, 207] on li "Feedback on 203 Snug Harbor Dr, Hendersonville, TN 37075" at bounding box center [394, 208] width 239 height 18
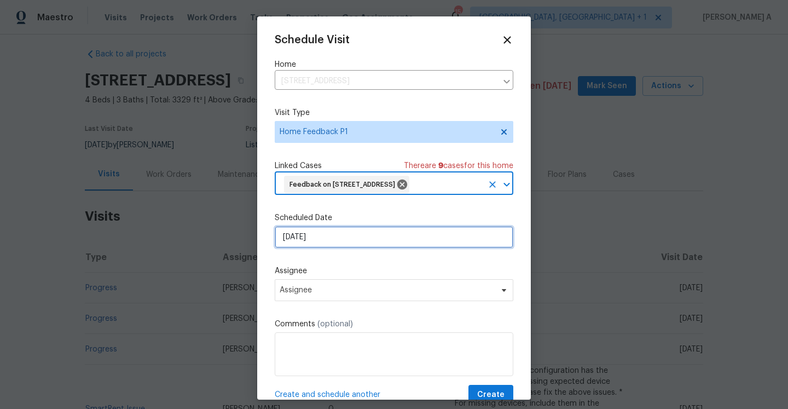
click at [338, 248] on input "8/19/2025" at bounding box center [394, 237] width 239 height 22
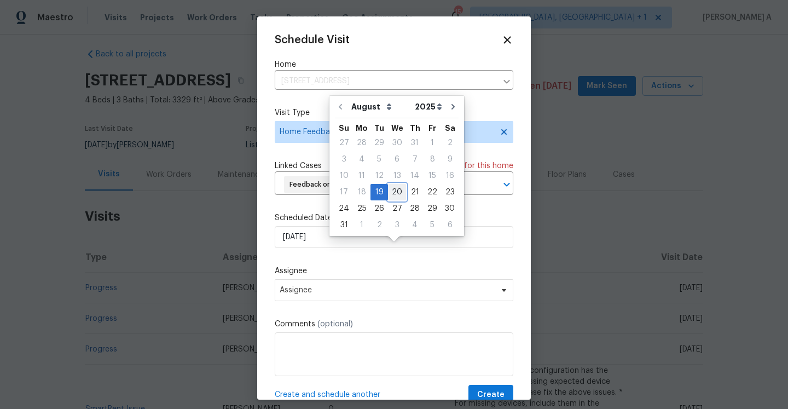
click at [391, 195] on div "20" at bounding box center [397, 191] width 18 height 15
type input "8/20/2025"
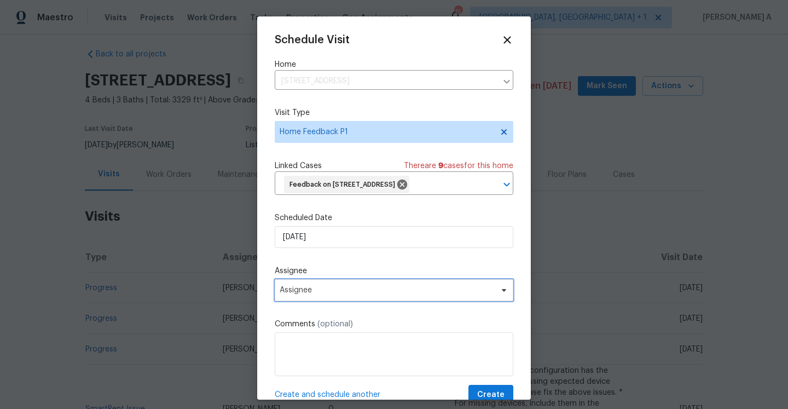
click at [379, 295] on span "Assignee" at bounding box center [387, 290] width 215 height 9
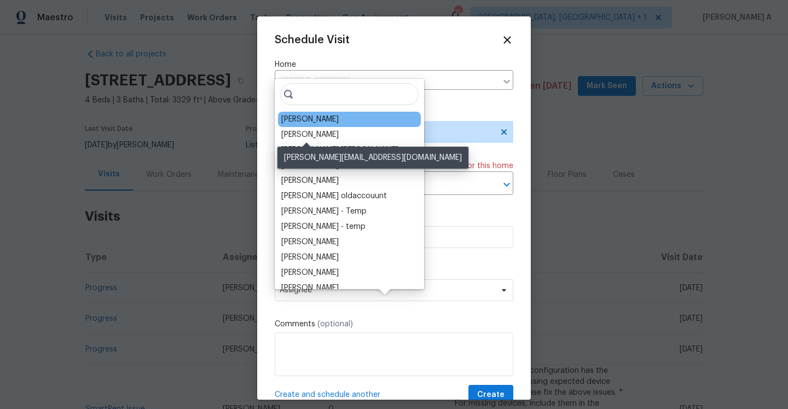
click at [304, 123] on div "Eric Ovalle" at bounding box center [309, 119] width 57 height 11
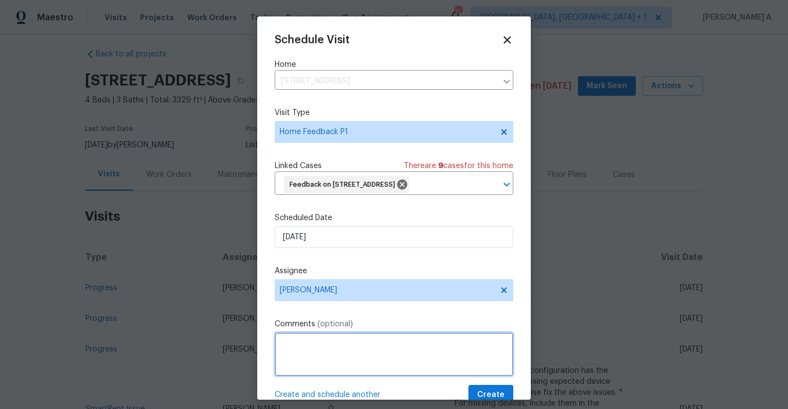
click at [366, 357] on textarea at bounding box center [394, 354] width 239 height 44
paste textarea "In the basement the front wall that faces the street, a portion of the panellin…"
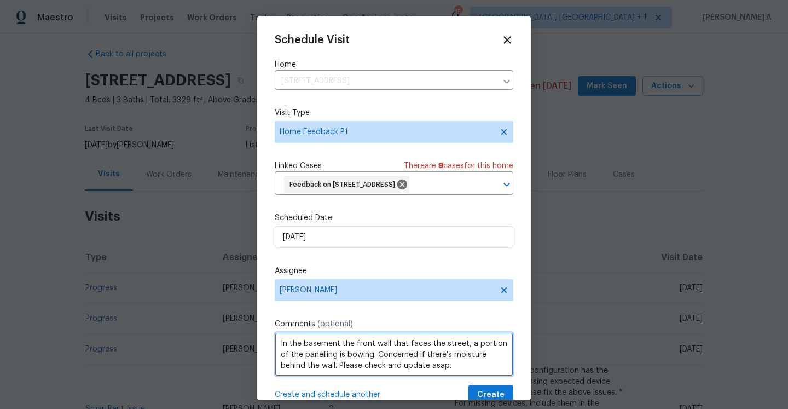
click at [0, 0] on span ", on" at bounding box center [0, 0] width 0 height 0
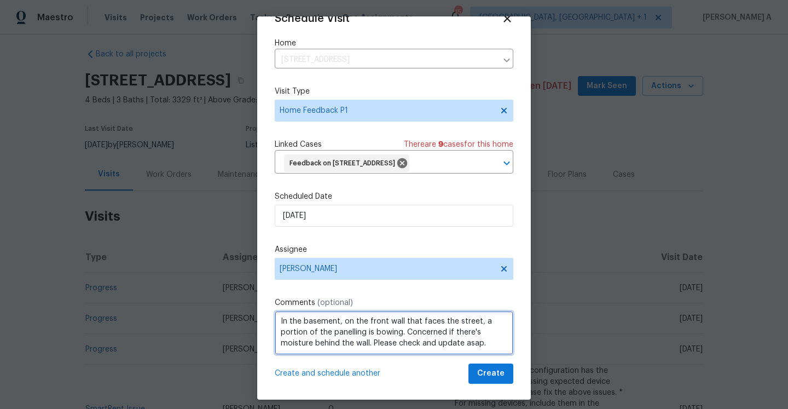
scroll to position [41, 0]
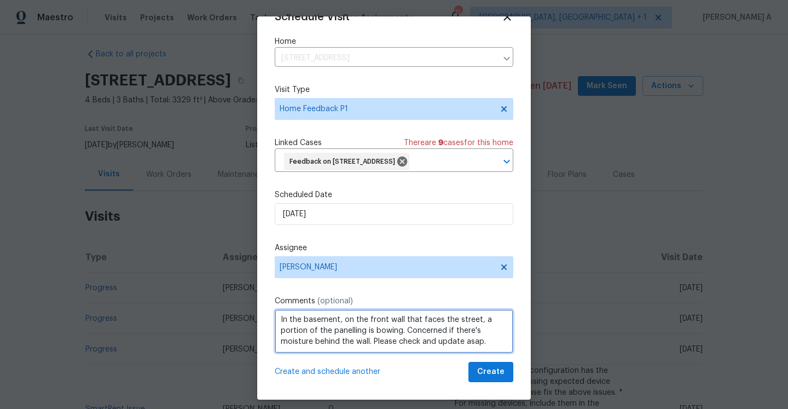
type textarea "In the basement, on the front wall that faces the street, a portion of the pane…"
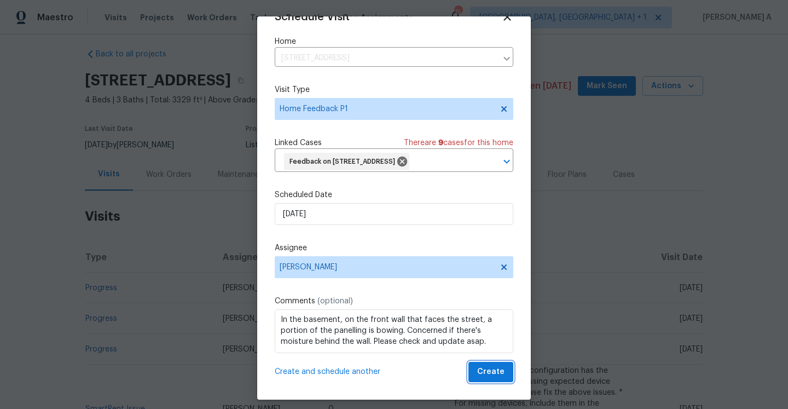
click at [489, 375] on span "Create" at bounding box center [490, 372] width 27 height 14
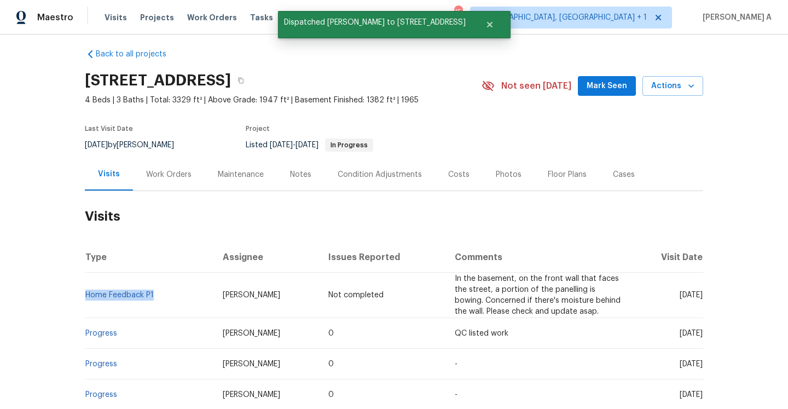
drag, startPoint x: 159, startPoint y: 297, endPoint x: 86, endPoint y: 299, distance: 72.3
click at [86, 299] on td "Home Feedback P1" at bounding box center [149, 295] width 129 height 45
copy link "Home Feedback P1"
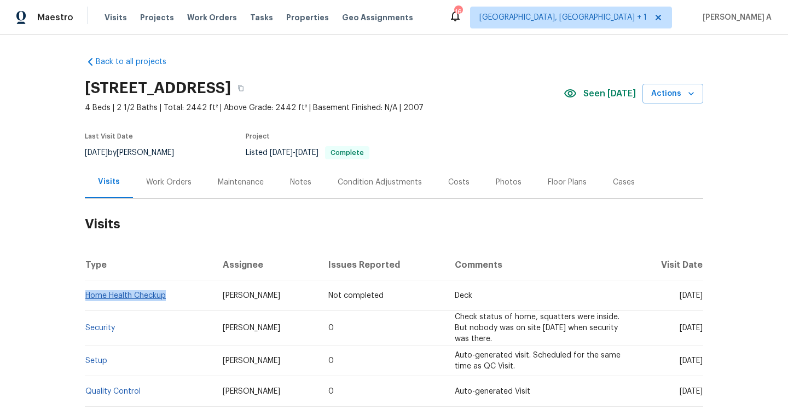
drag, startPoint x: 175, startPoint y: 295, endPoint x: 87, endPoint y: 293, distance: 88.2
click at [87, 293] on td "Home Health Checkup" at bounding box center [149, 295] width 129 height 31
copy link "Home Health Checkup"
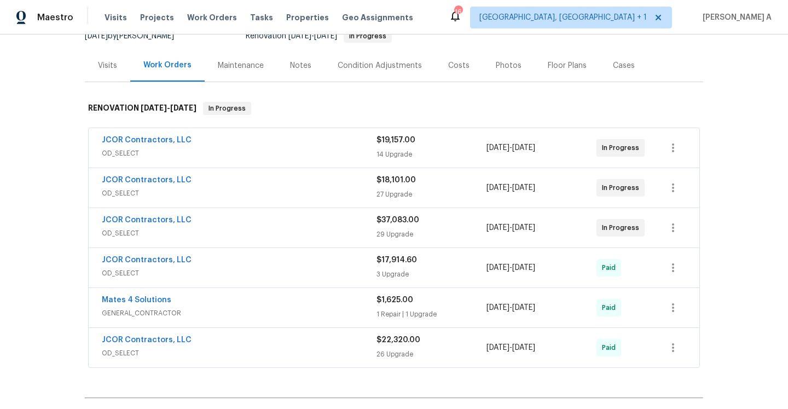
scroll to position [201, 0]
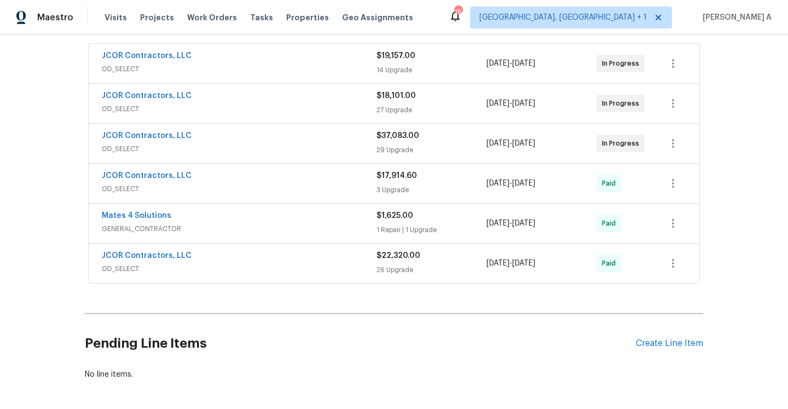
click at [238, 151] on span "OD_SELECT" at bounding box center [239, 148] width 275 height 11
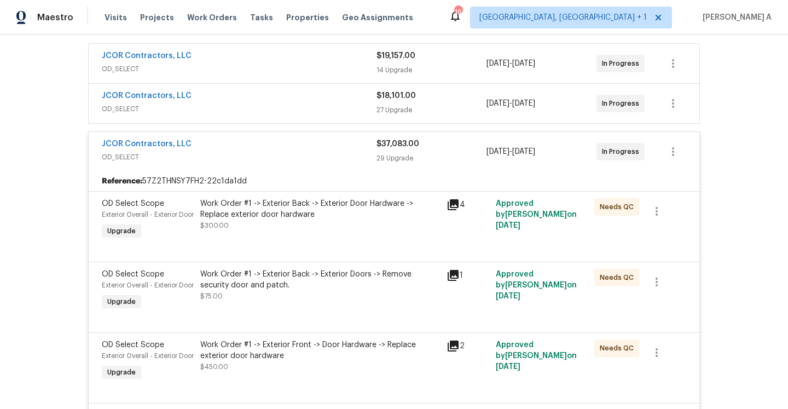
click at [327, 149] on div "JCOR Contractors, LLC" at bounding box center [239, 144] width 275 height 13
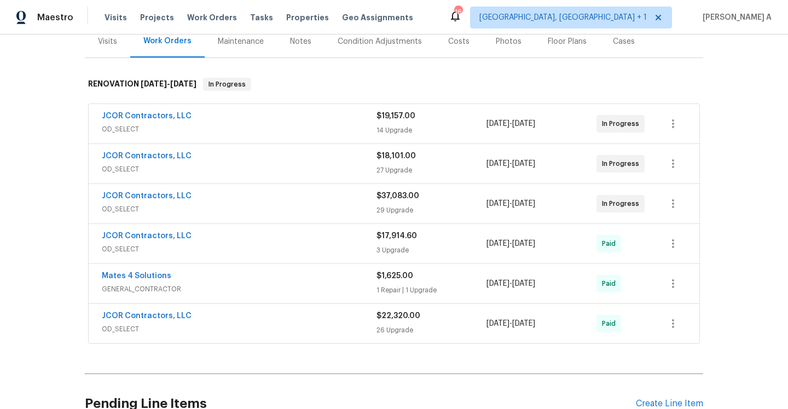
scroll to position [86, 0]
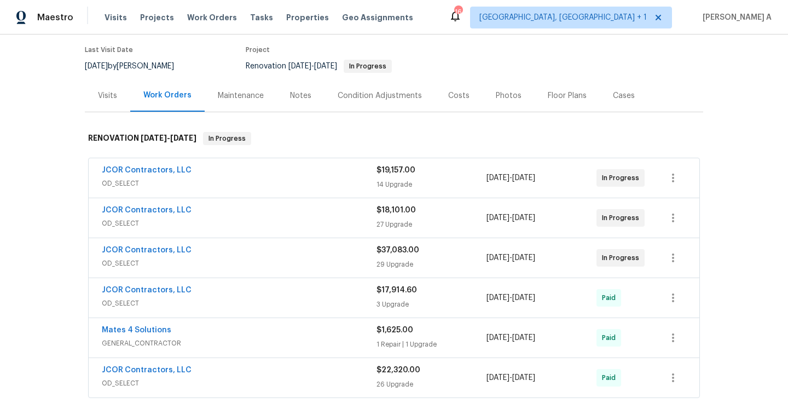
click at [112, 113] on div "Back to all projects [STREET_ADDRESS] 2 Beds | 1 Baths | Total: 840 ft² | Above…" at bounding box center [394, 232] width 619 height 542
click at [115, 102] on div "Visits" at bounding box center [107, 95] width 45 height 32
